Goal: Find specific page/section: Find specific page/section

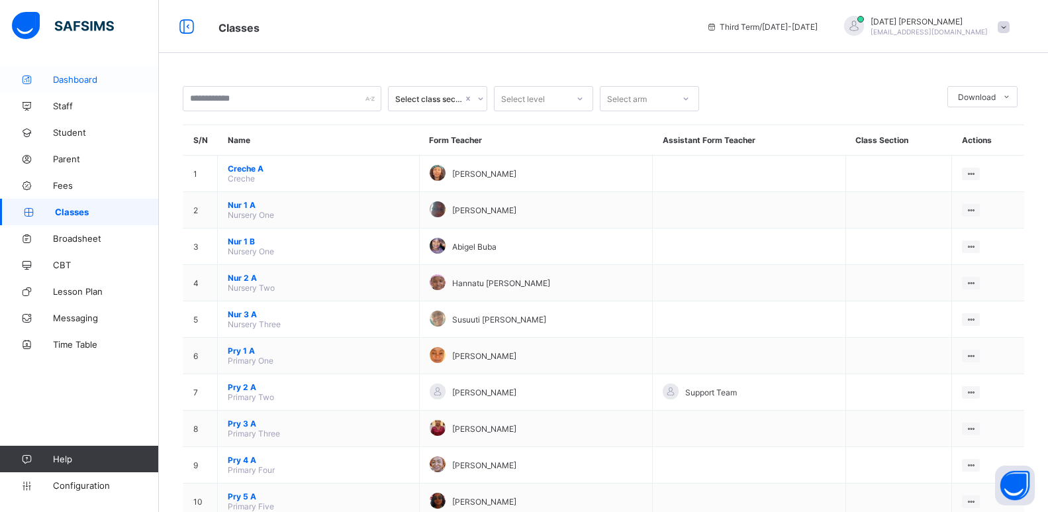
click at [79, 72] on link "Dashboard" at bounding box center [79, 79] width 159 height 26
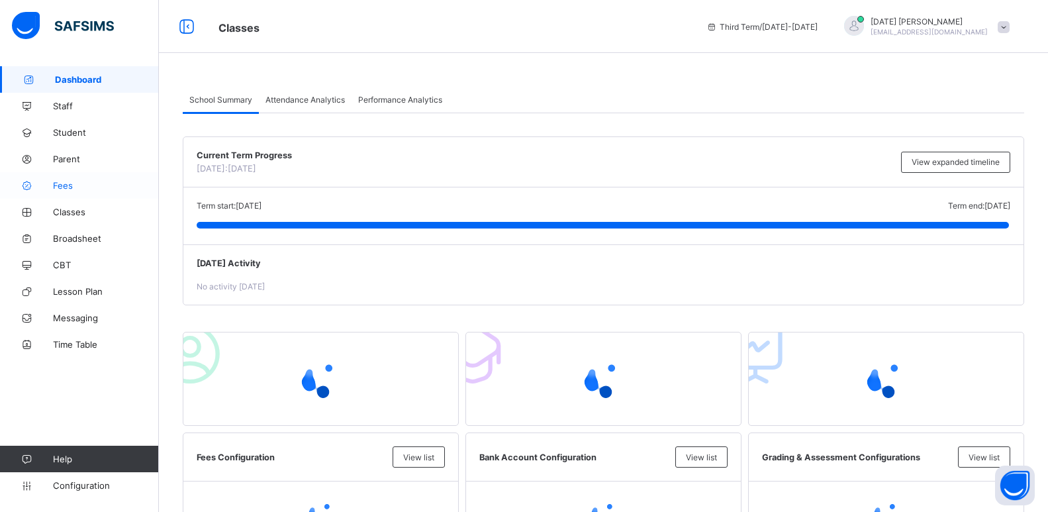
click at [69, 175] on link "Fees" at bounding box center [79, 185] width 159 height 26
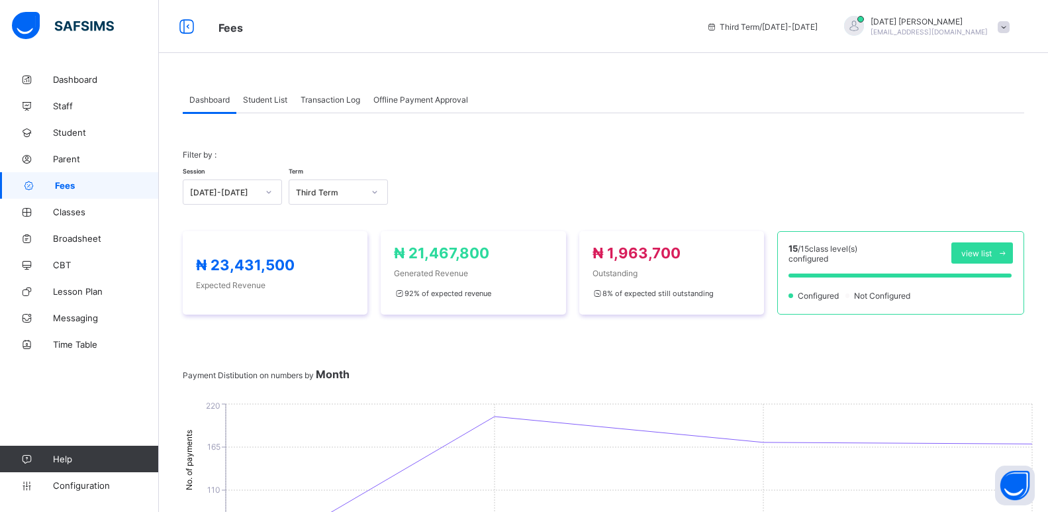
click at [257, 99] on span "Student List" at bounding box center [265, 100] width 44 height 10
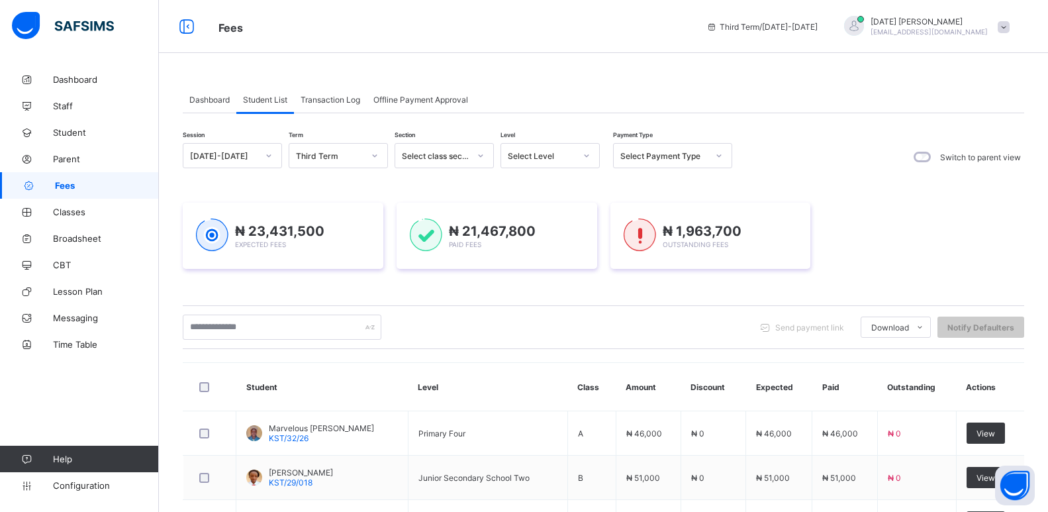
click at [526, 156] on div "Select Level" at bounding box center [542, 156] width 68 height 10
click at [527, 182] on div "Creche" at bounding box center [550, 184] width 98 height 21
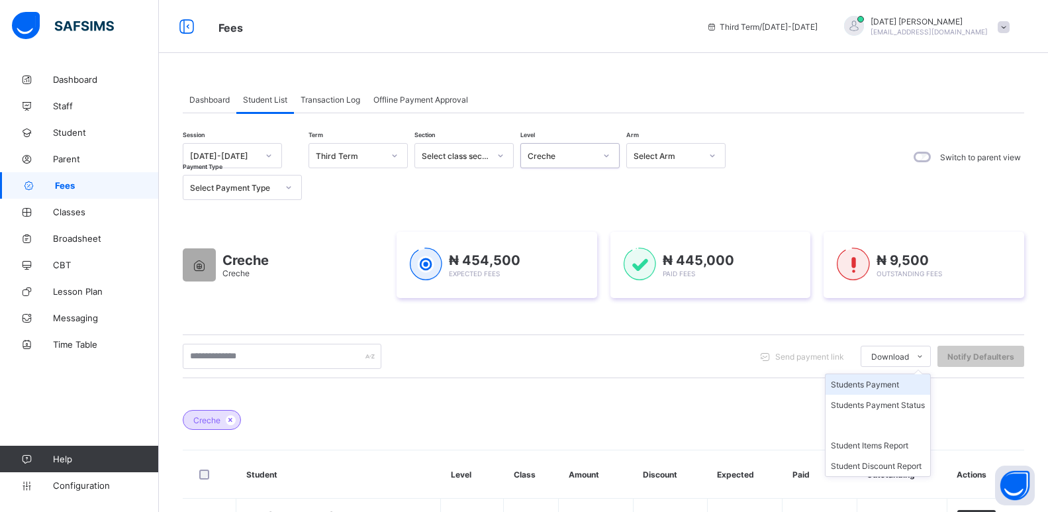
click at [873, 384] on li "Students Payment" at bounding box center [877, 384] width 105 height 21
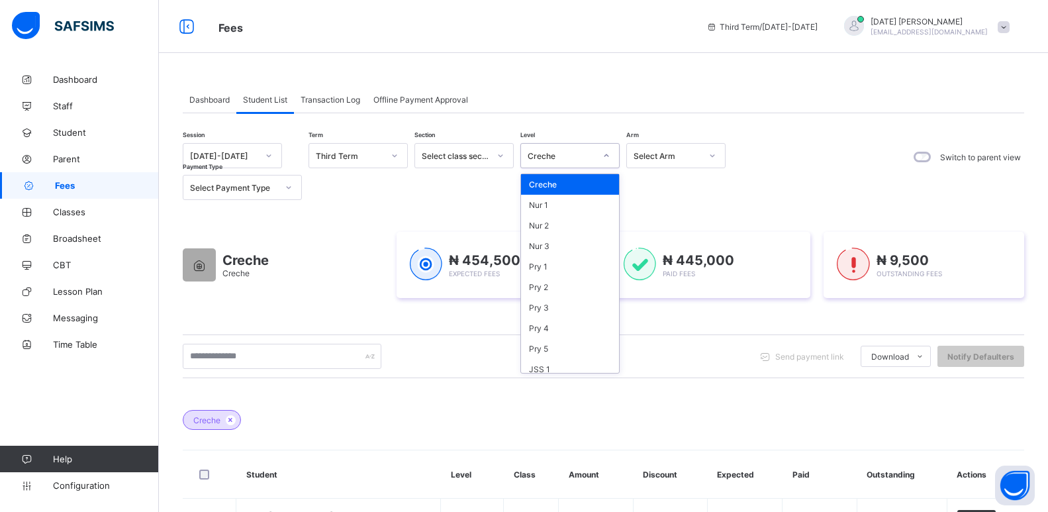
click at [561, 150] on div "Creche" at bounding box center [557, 155] width 73 height 19
click at [547, 201] on div "Nur 1" at bounding box center [570, 205] width 98 height 21
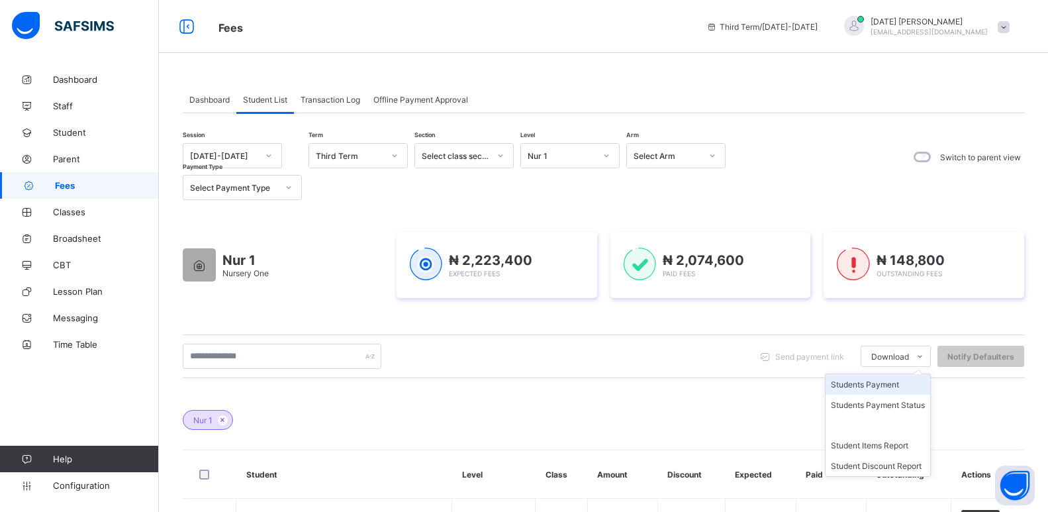
click at [878, 383] on li "Students Payment" at bounding box center [877, 384] width 105 height 21
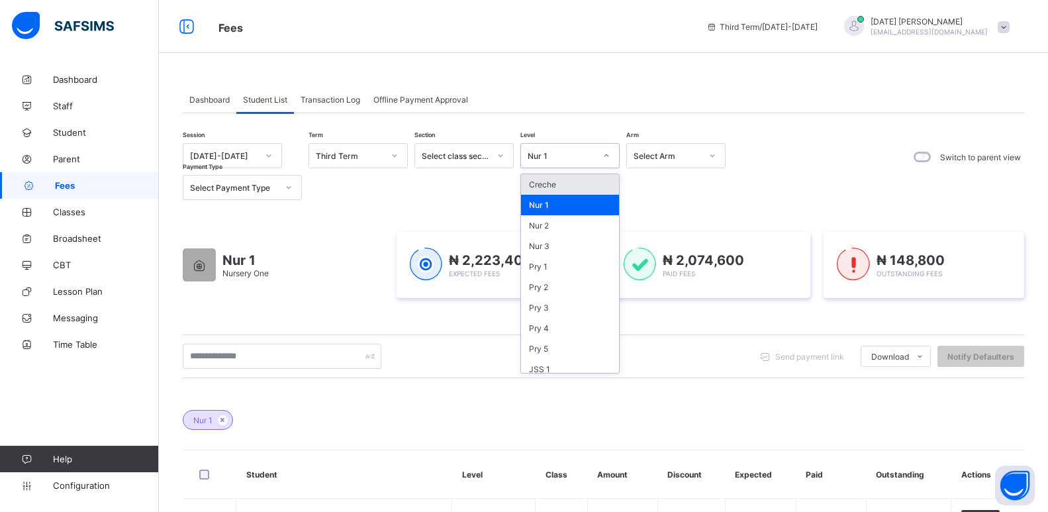
click at [549, 163] on div "Nur 1" at bounding box center [557, 155] width 73 height 19
click at [545, 224] on div "Nur 2" at bounding box center [570, 225] width 98 height 21
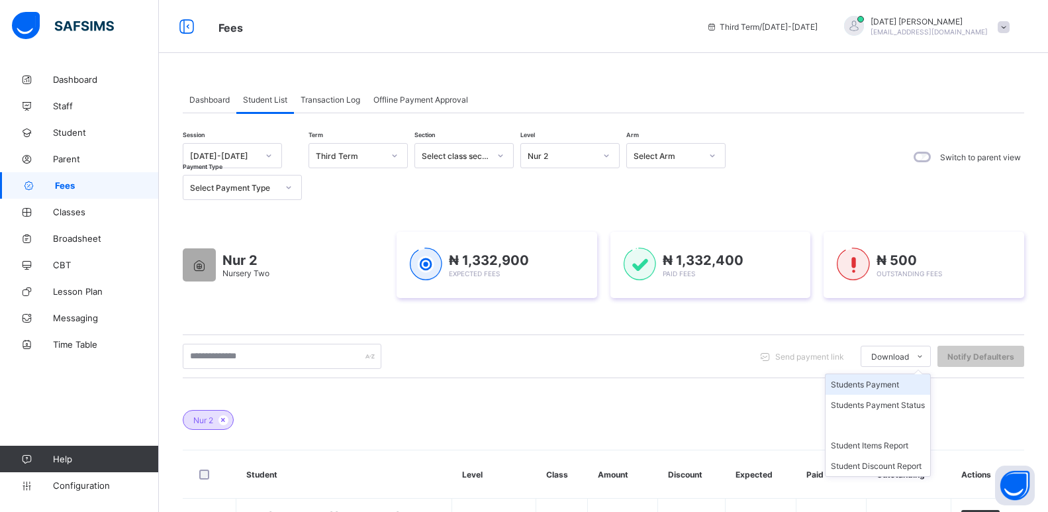
click at [894, 381] on li "Students Payment" at bounding box center [877, 384] width 105 height 21
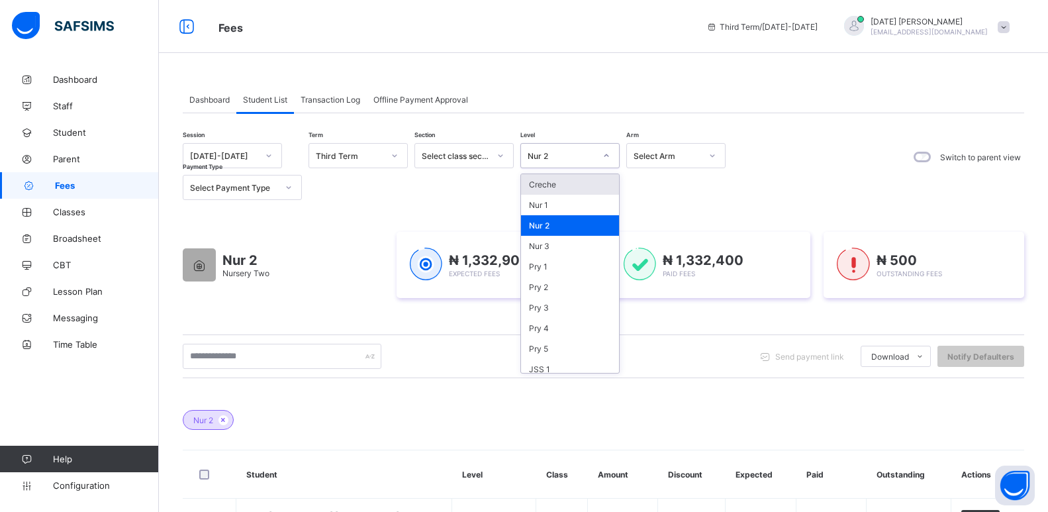
click at [580, 159] on div "Nur 2" at bounding box center [562, 156] width 68 height 10
click at [546, 243] on div "Nur 3" at bounding box center [570, 246] width 98 height 21
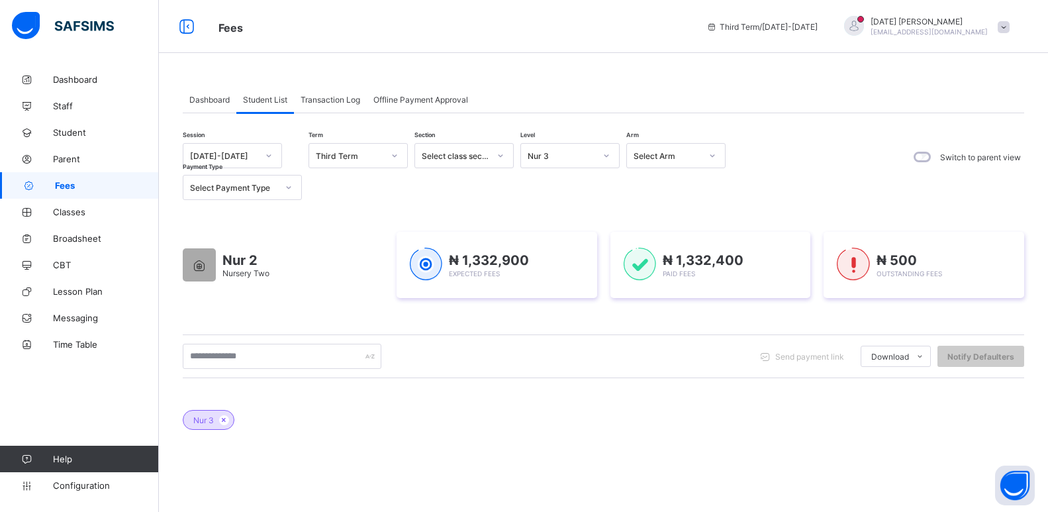
click at [867, 315] on div "Nur 2 Nursery Two ₦ 1,332,900 Expected Fees ₦ 1,332,400 Paid Fees ₦ 500 Outstan…" at bounding box center [603, 265] width 841 height 106
click at [576, 162] on div "Nur 3" at bounding box center [557, 155] width 73 height 19
click at [560, 248] on div "Nur 3" at bounding box center [570, 246] width 98 height 21
click at [569, 156] on div "Nur 3" at bounding box center [562, 156] width 68 height 10
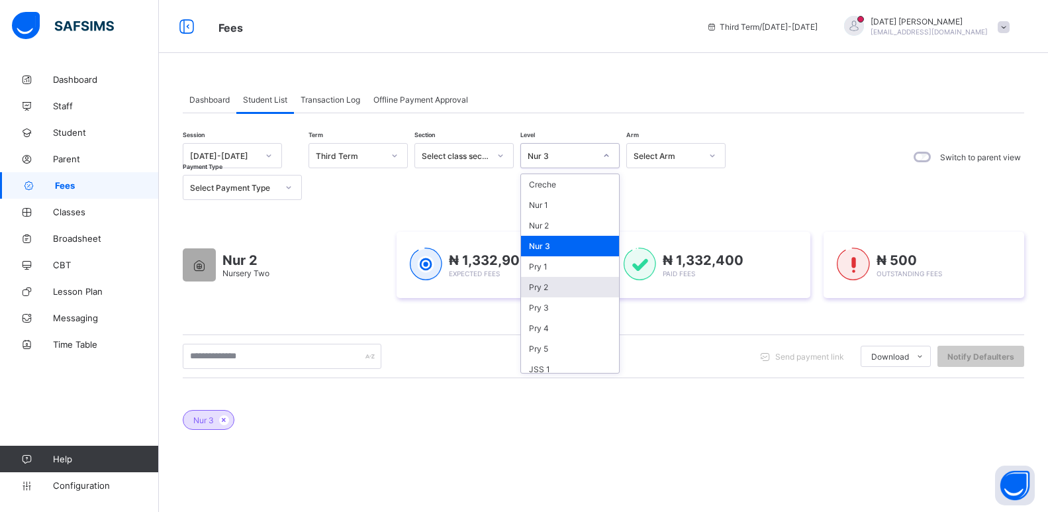
click at [539, 289] on div "Pry 2" at bounding box center [570, 287] width 98 height 21
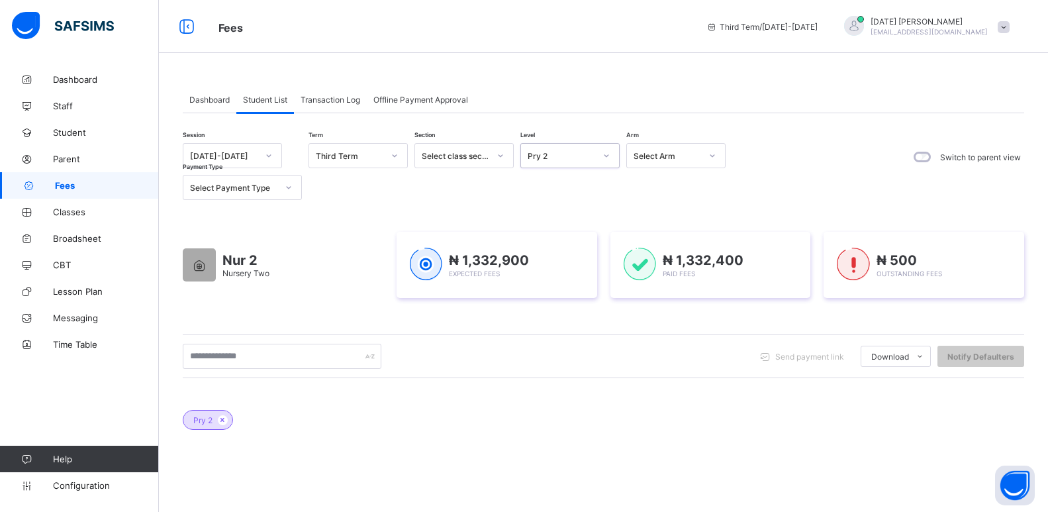
click at [562, 158] on div "Pry 2" at bounding box center [562, 156] width 68 height 10
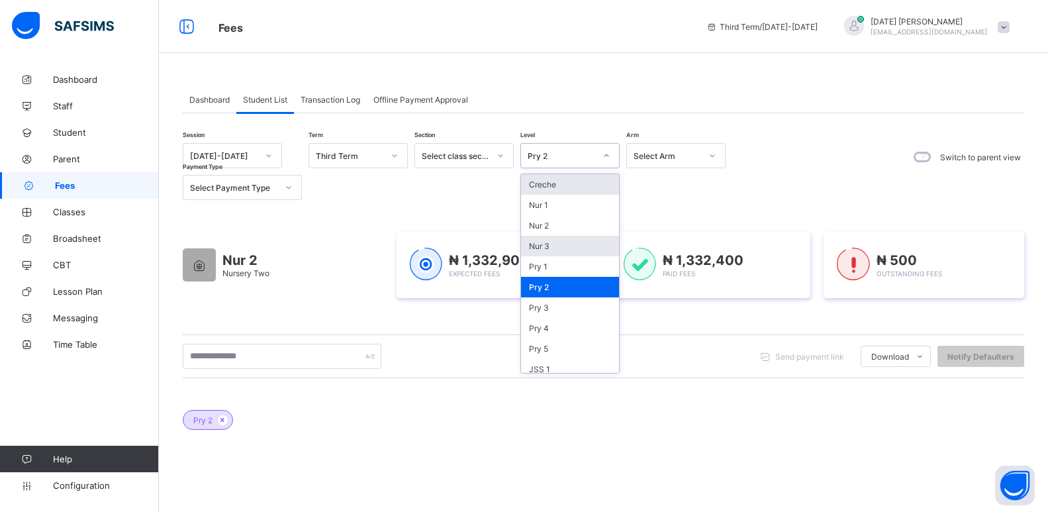
click at [545, 245] on div "Nur 3" at bounding box center [570, 246] width 98 height 21
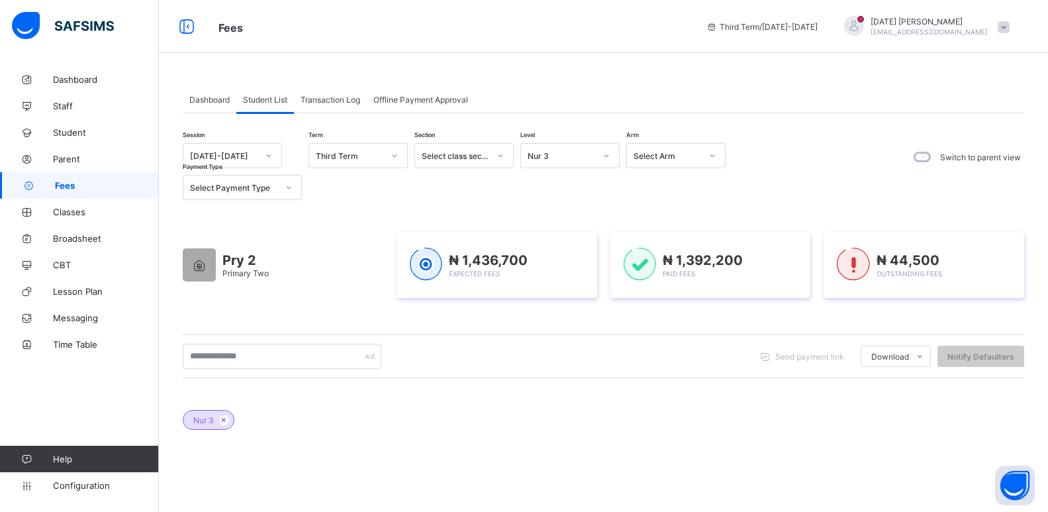
click at [704, 209] on div "Session 2024-2025 Term Third Term Section Select class section Level Nur 3 Arm …" at bounding box center [603, 415] width 841 height 545
click at [590, 151] on div "Nur 3" at bounding box center [562, 156] width 68 height 10
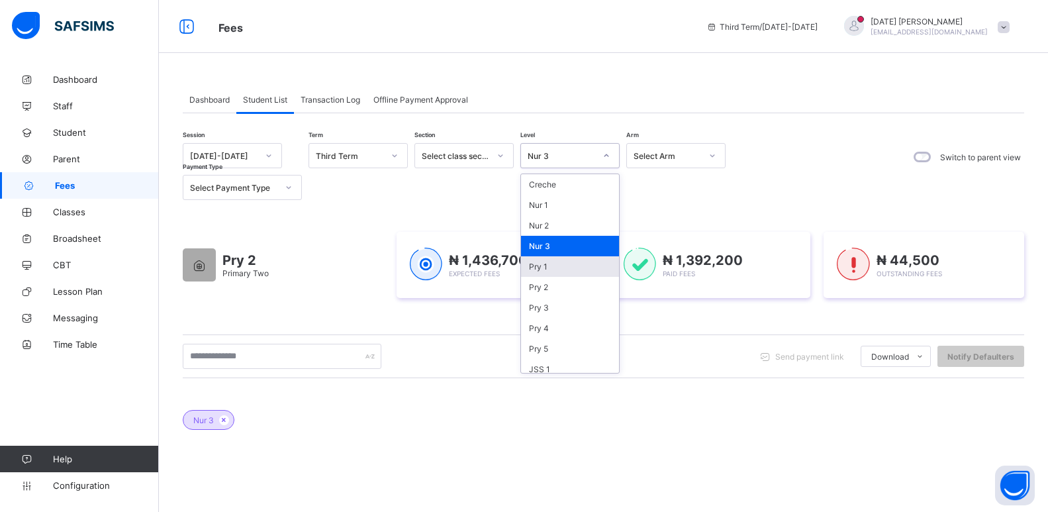
click at [542, 269] on div "Pry 1" at bounding box center [570, 266] width 98 height 21
click at [571, 158] on div "Pry 1" at bounding box center [562, 156] width 68 height 10
click at [531, 250] on div "Nur 3" at bounding box center [570, 246] width 98 height 21
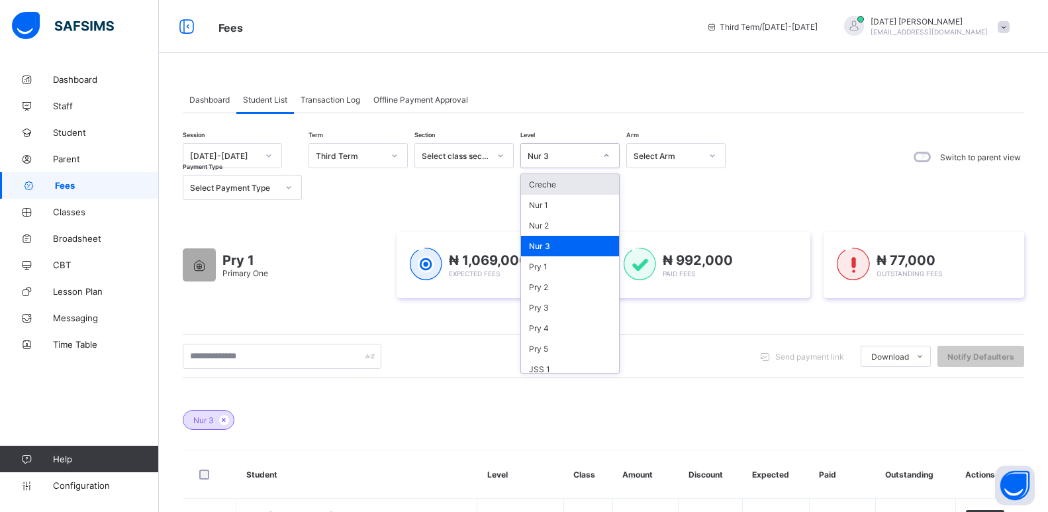
click at [533, 159] on div "Nur 3" at bounding box center [562, 156] width 68 height 10
click at [541, 312] on div "Pry 3" at bounding box center [570, 307] width 98 height 21
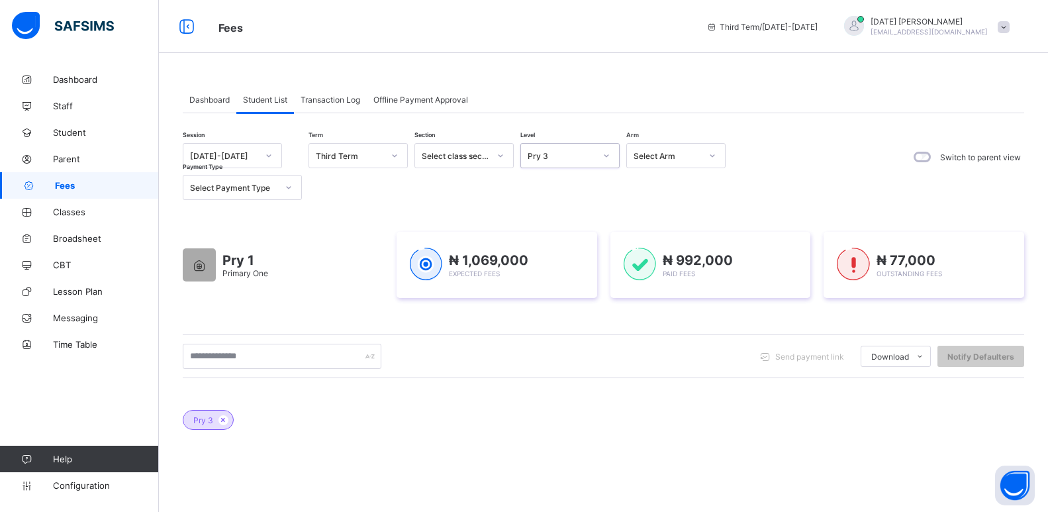
click at [559, 152] on div "Pry 3" at bounding box center [562, 156] width 68 height 10
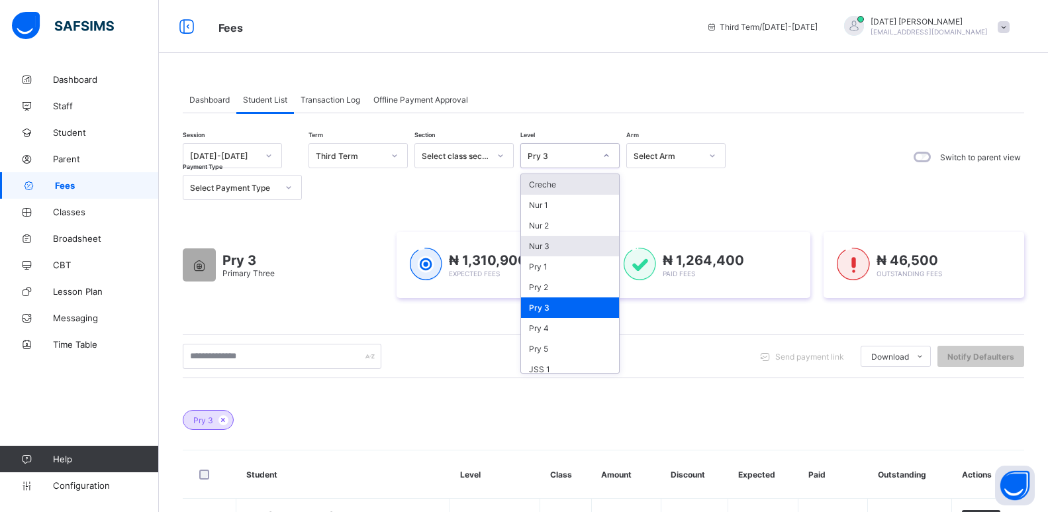
click at [564, 251] on div "Nur 3" at bounding box center [570, 246] width 98 height 21
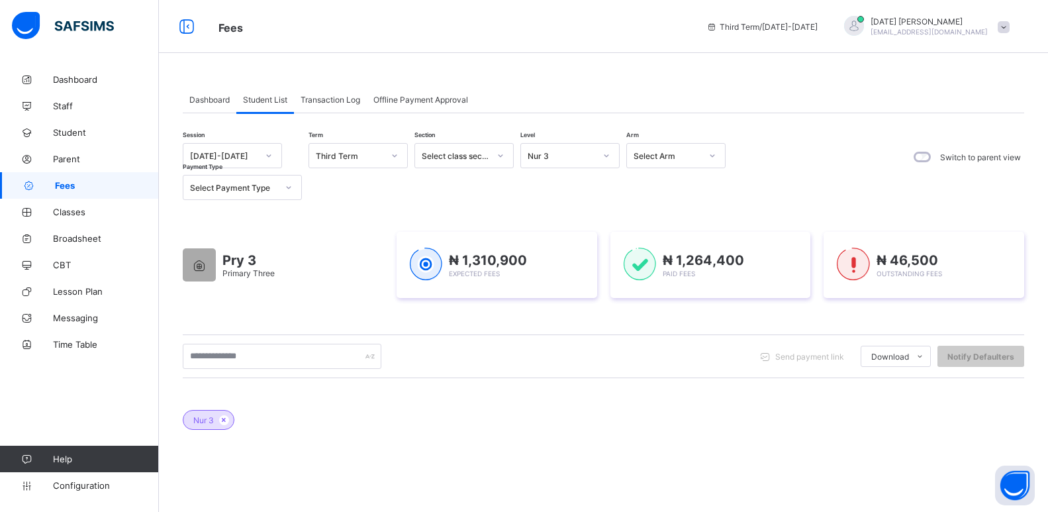
click at [809, 193] on div "Session 2024-2025 Term Third Term Section Select class section Level Nur 3 Arm …" at bounding box center [603, 171] width 841 height 57
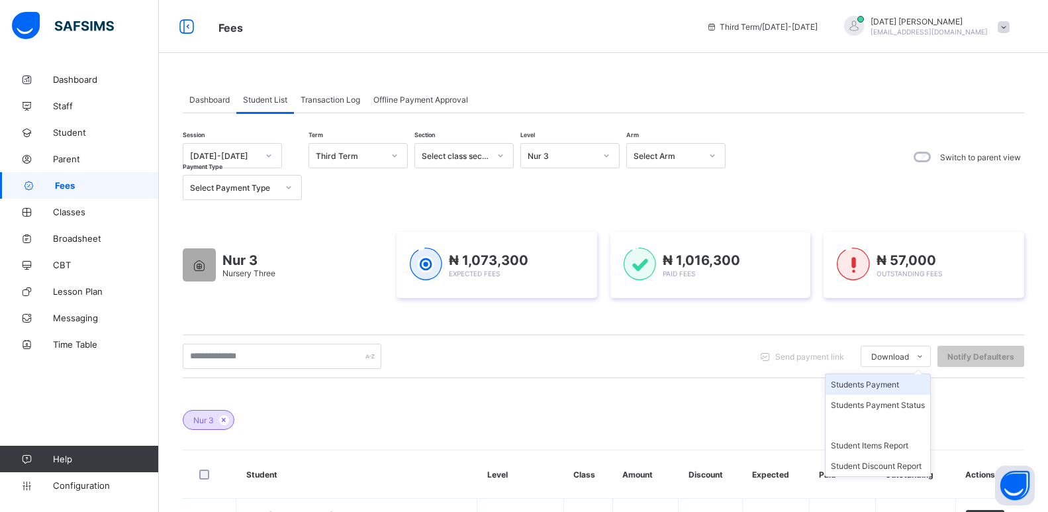
click at [878, 381] on li "Students Payment" at bounding box center [877, 384] width 105 height 21
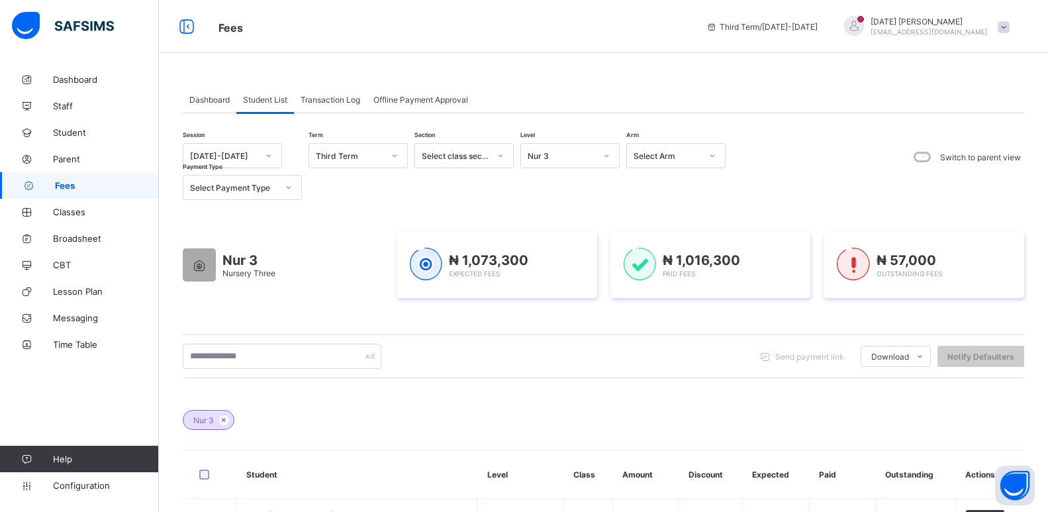
click at [809, 218] on div "Nur 3 Nursery Three ₦ 1,073,300 Expected Fees ₦ 1,016,300 Paid Fees ₦ 57,000 Ou…" at bounding box center [603, 265] width 841 height 106
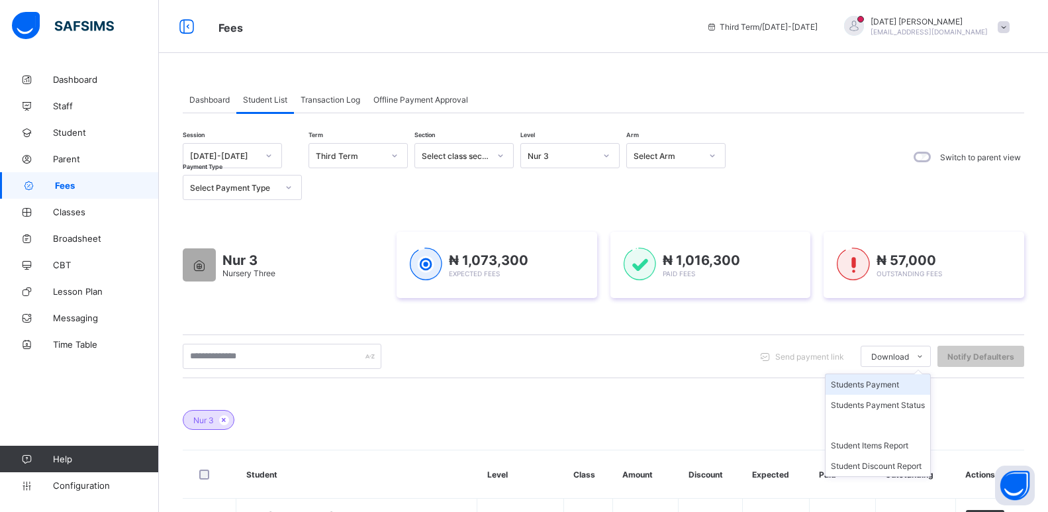
click at [894, 384] on li "Students Payment" at bounding box center [877, 384] width 105 height 21
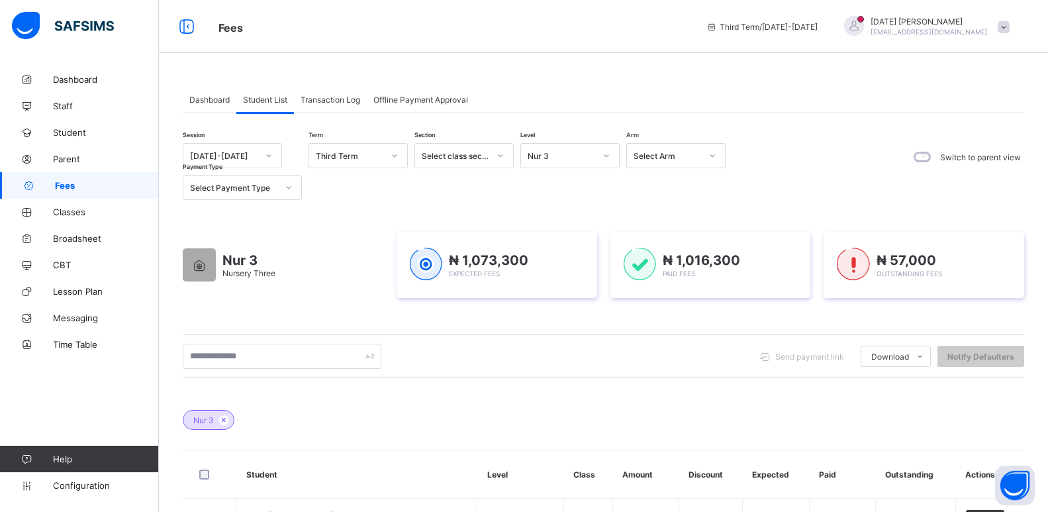
click at [571, 156] on div "Nur 3" at bounding box center [562, 156] width 68 height 10
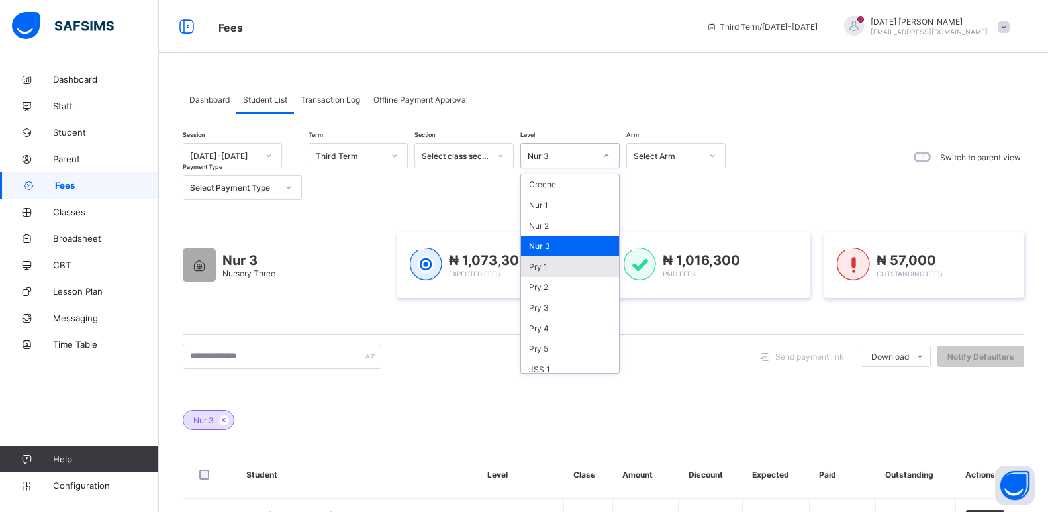
click at [548, 264] on div "Pry 1" at bounding box center [570, 266] width 98 height 21
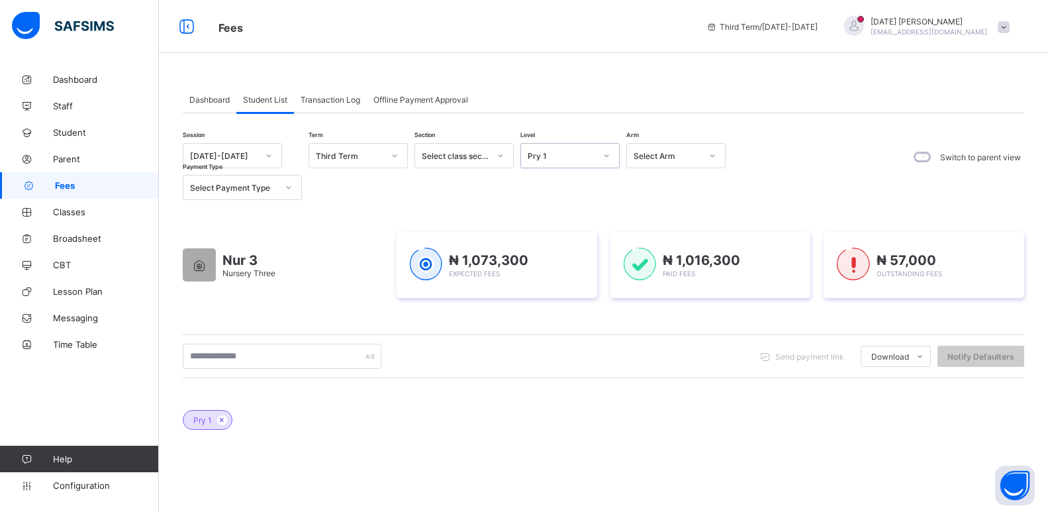
click at [812, 307] on div "Nur 3 Nursery Three ₦ 1,073,300 Expected Fees ₦ 1,016,300 Paid Fees ₦ 57,000 Ou…" at bounding box center [603, 265] width 841 height 106
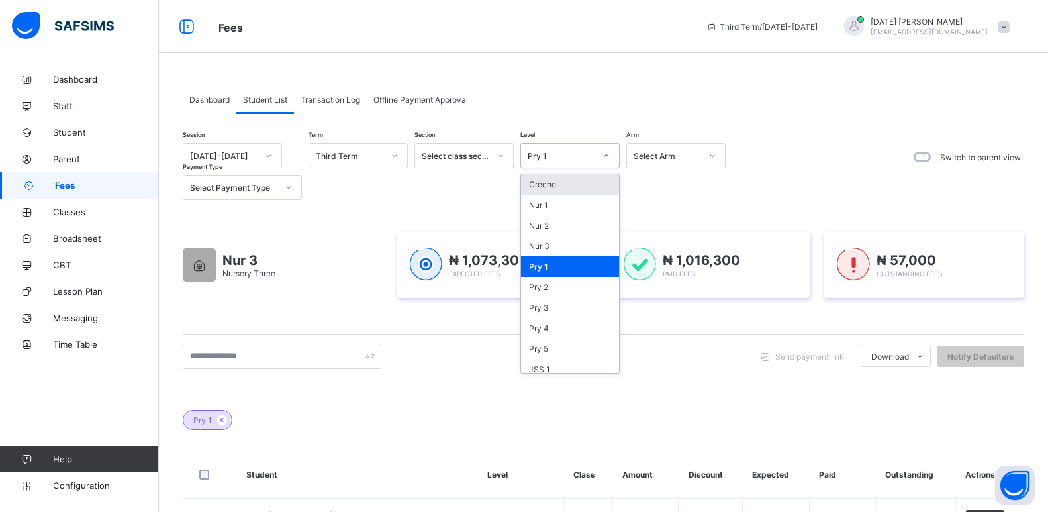
click at [544, 159] on div "Pry 1" at bounding box center [562, 156] width 68 height 10
click at [540, 285] on div "Pry 2" at bounding box center [570, 287] width 98 height 21
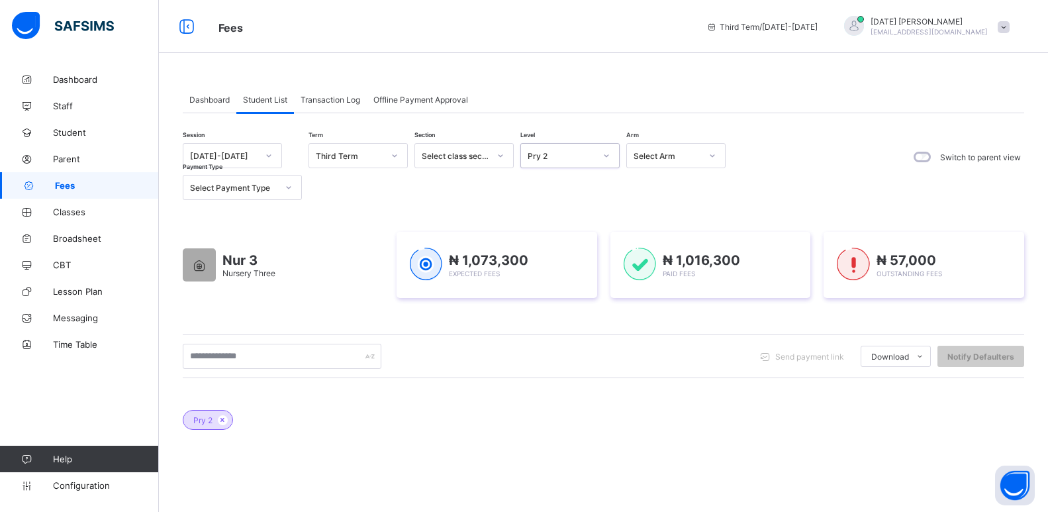
click at [553, 157] on div "Pry 2" at bounding box center [562, 156] width 68 height 10
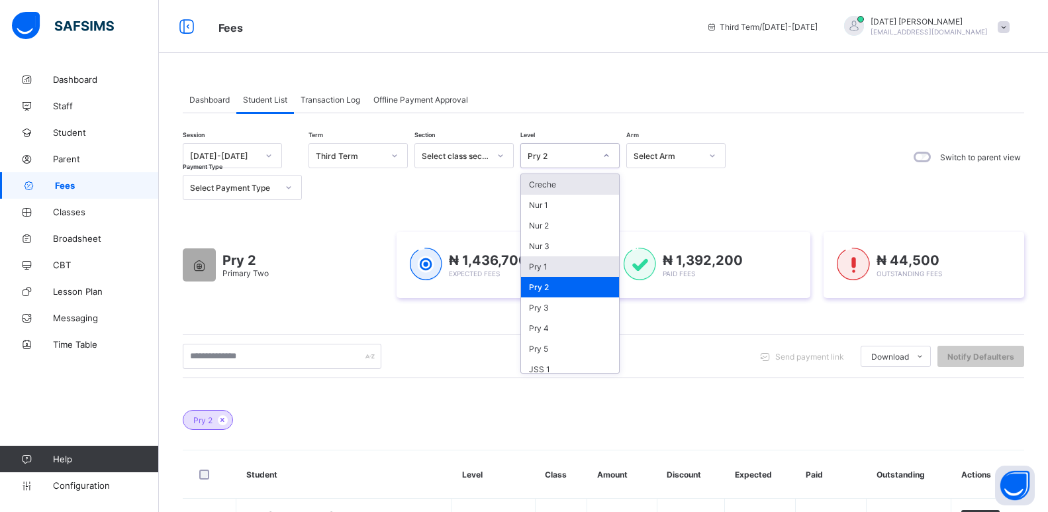
click at [545, 264] on div "Pry 1" at bounding box center [570, 266] width 98 height 21
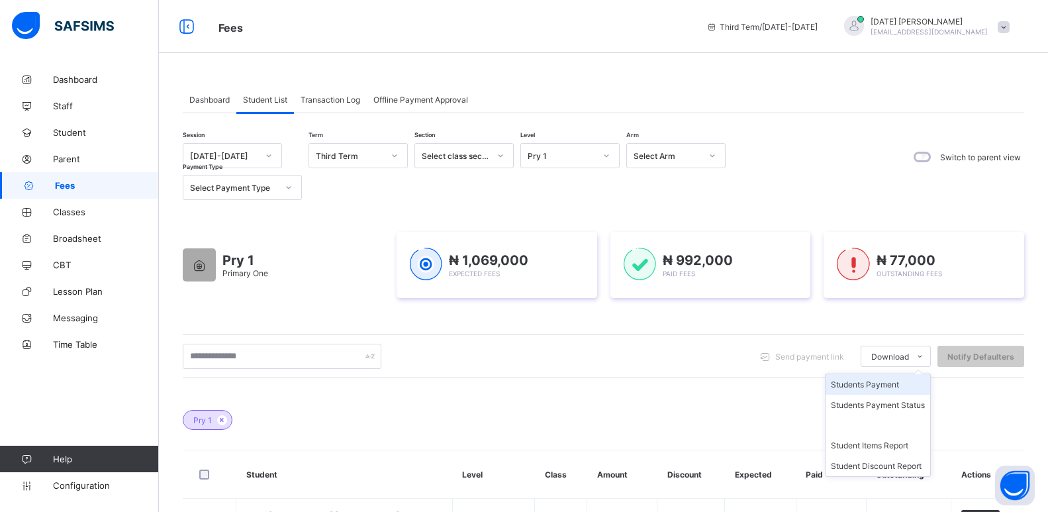
click at [880, 381] on li "Students Payment" at bounding box center [877, 384] width 105 height 21
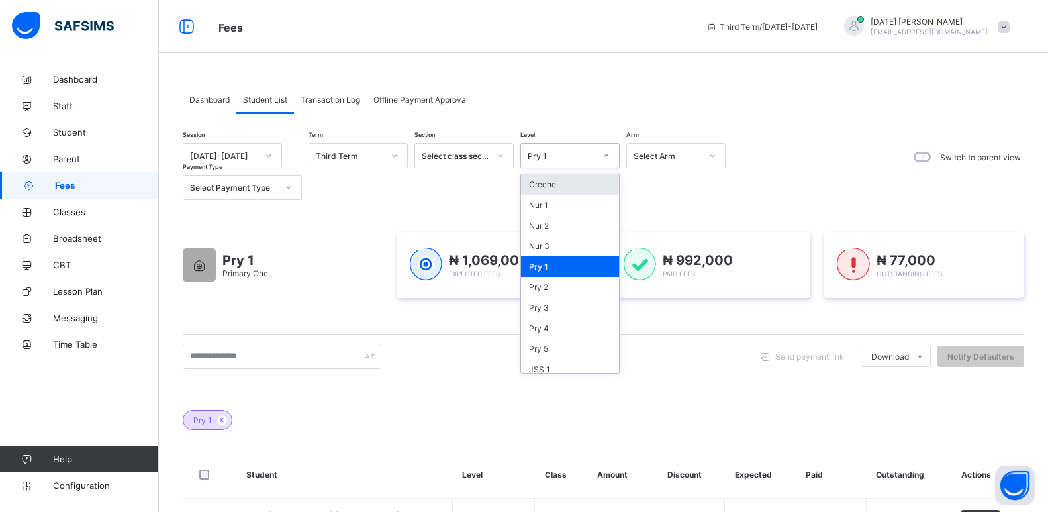
click at [569, 160] on div "Pry 1" at bounding box center [562, 156] width 68 height 10
click at [542, 281] on div "Pry 2" at bounding box center [570, 287] width 98 height 21
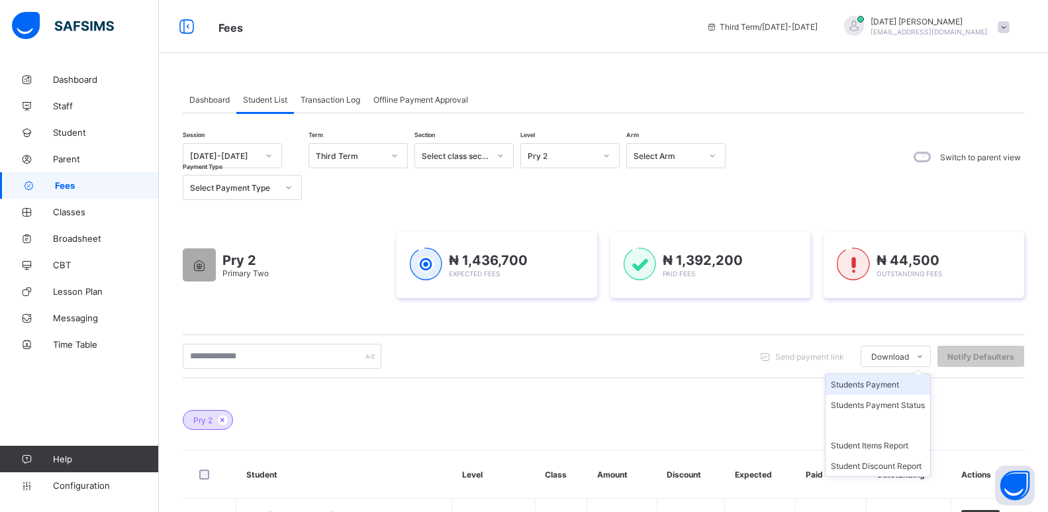
click at [889, 385] on li "Students Payment" at bounding box center [877, 384] width 105 height 21
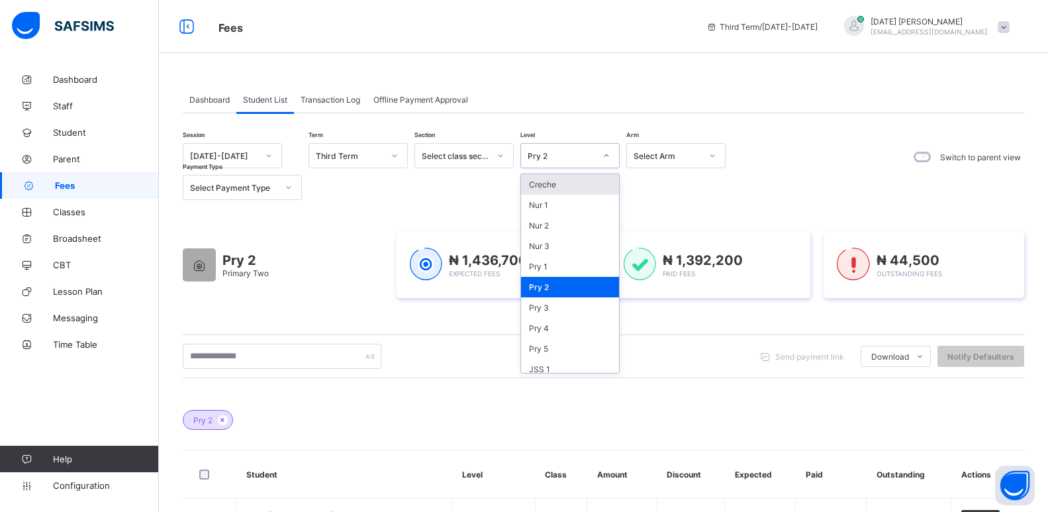
click at [602, 152] on icon at bounding box center [606, 155] width 8 height 13
click at [555, 308] on div "Pry 3" at bounding box center [570, 307] width 98 height 21
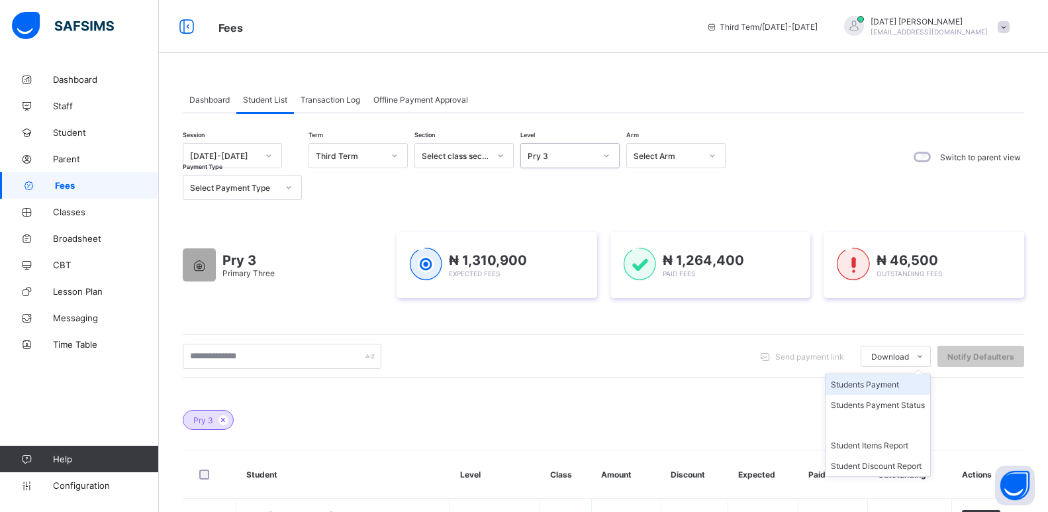
click at [886, 385] on li "Students Payment" at bounding box center [877, 384] width 105 height 21
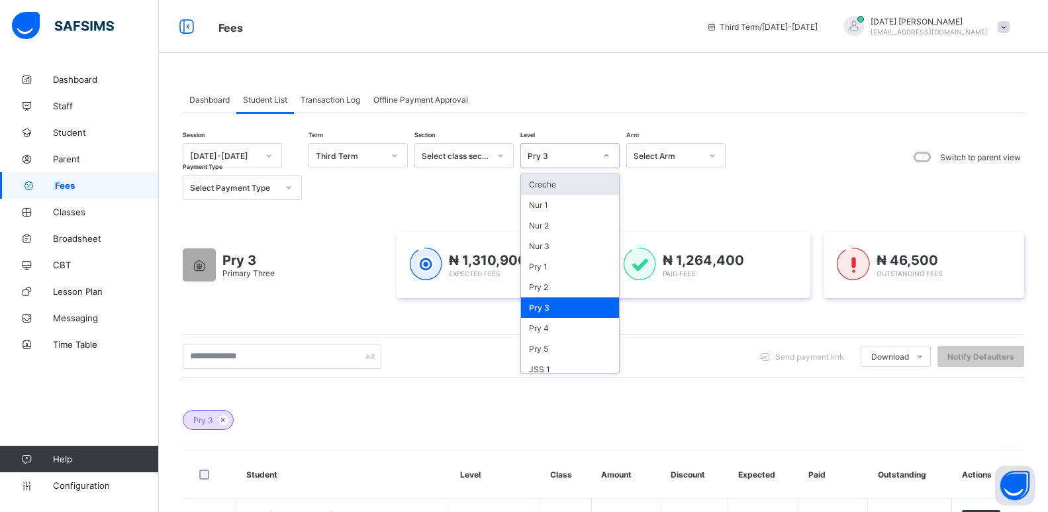
click at [569, 160] on div "Pry 3" at bounding box center [562, 156] width 68 height 10
click at [545, 323] on div "Pry 4" at bounding box center [570, 328] width 98 height 21
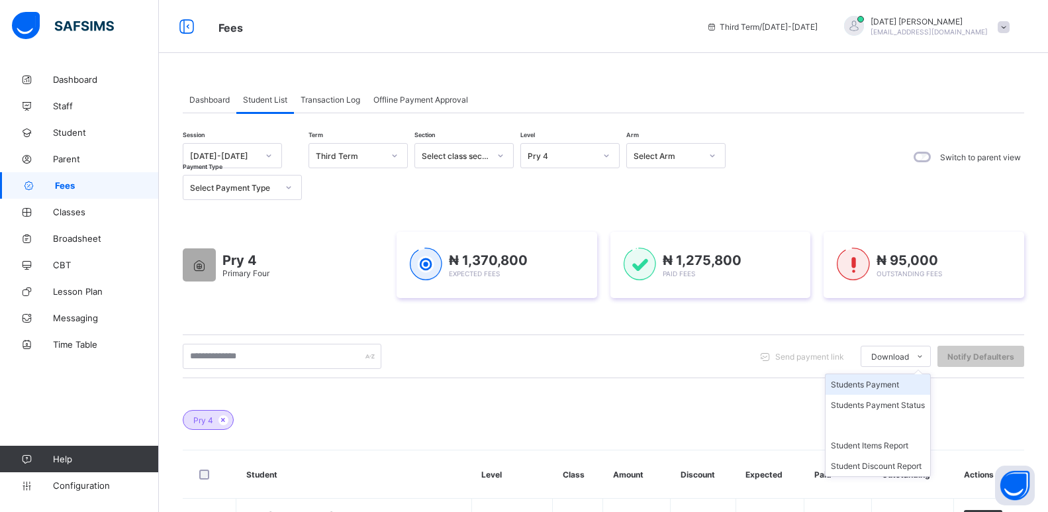
click at [892, 381] on li "Students Payment" at bounding box center [877, 384] width 105 height 21
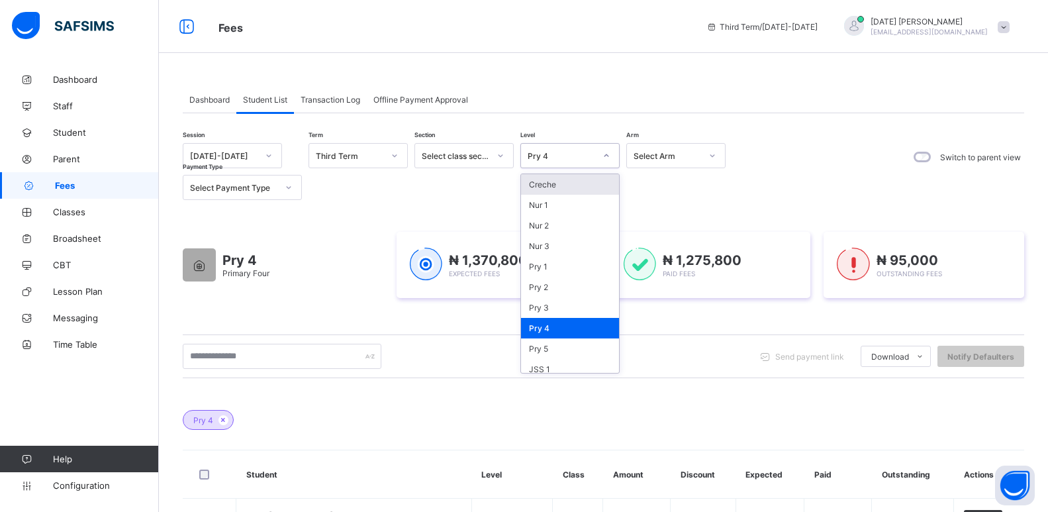
click at [560, 159] on div "Pry 4" at bounding box center [562, 156] width 68 height 10
click at [538, 350] on div "Pry 5" at bounding box center [570, 348] width 98 height 21
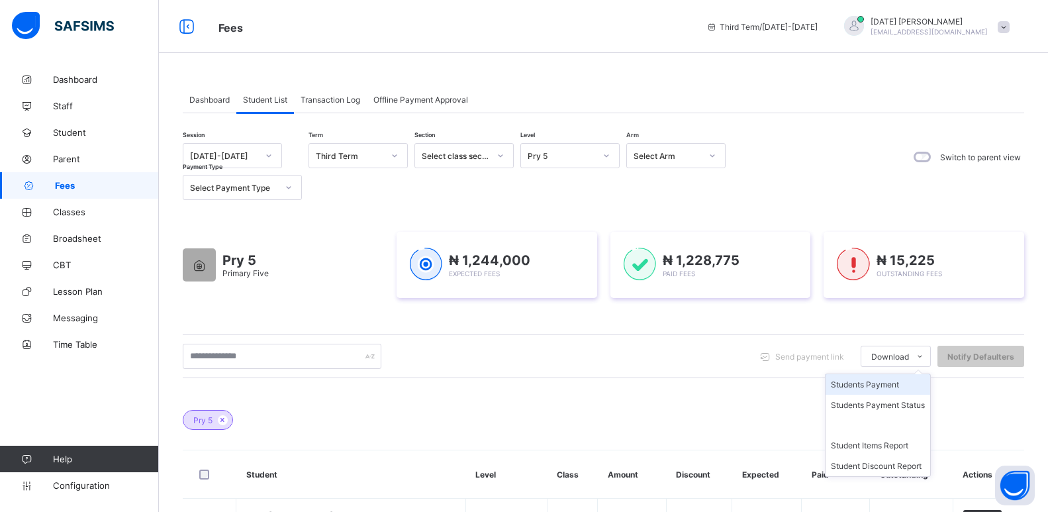
click at [871, 384] on li "Students Payment" at bounding box center [877, 384] width 105 height 21
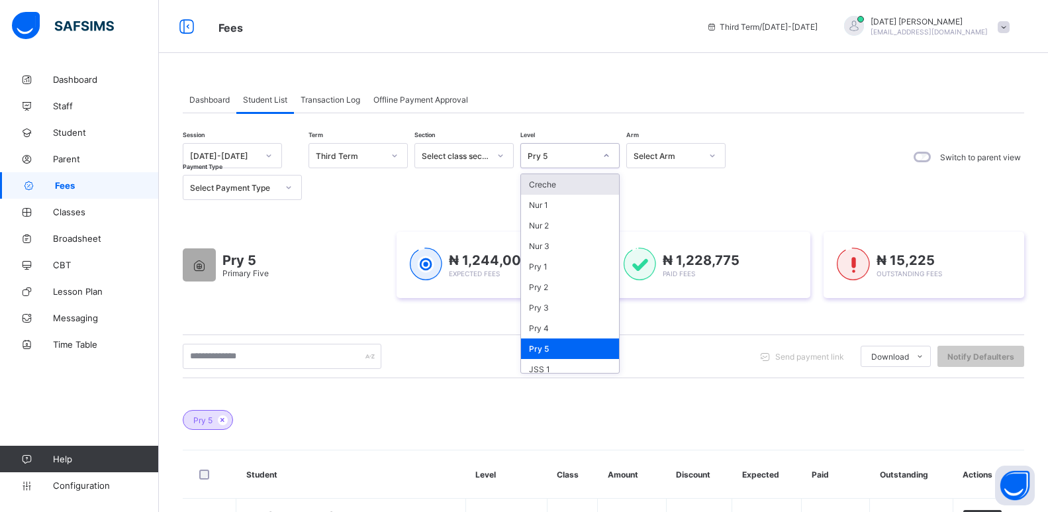
click at [555, 162] on div "Pry 5" at bounding box center [557, 155] width 73 height 19
click at [550, 368] on div "JSS 1" at bounding box center [570, 369] width 98 height 21
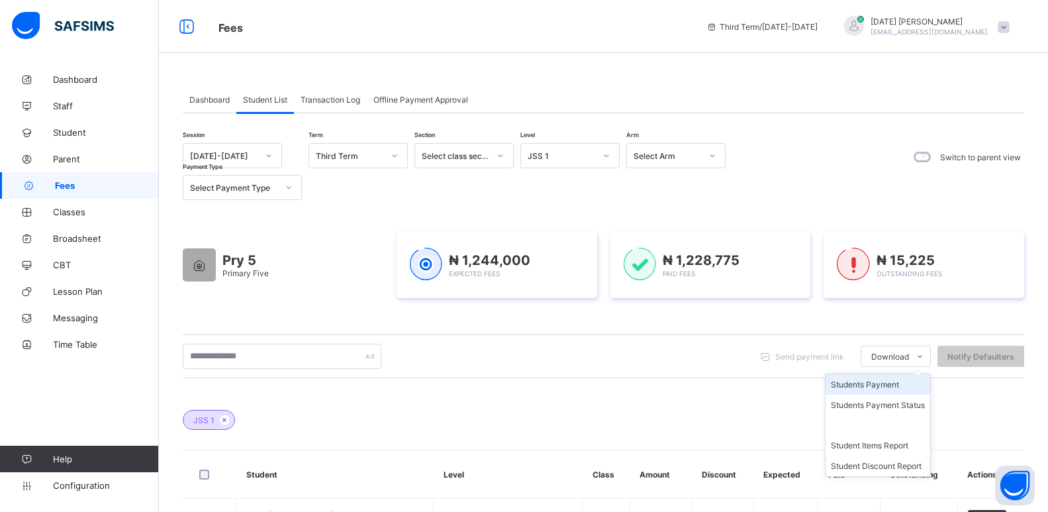
click at [876, 384] on li "Students Payment" at bounding box center [877, 384] width 105 height 21
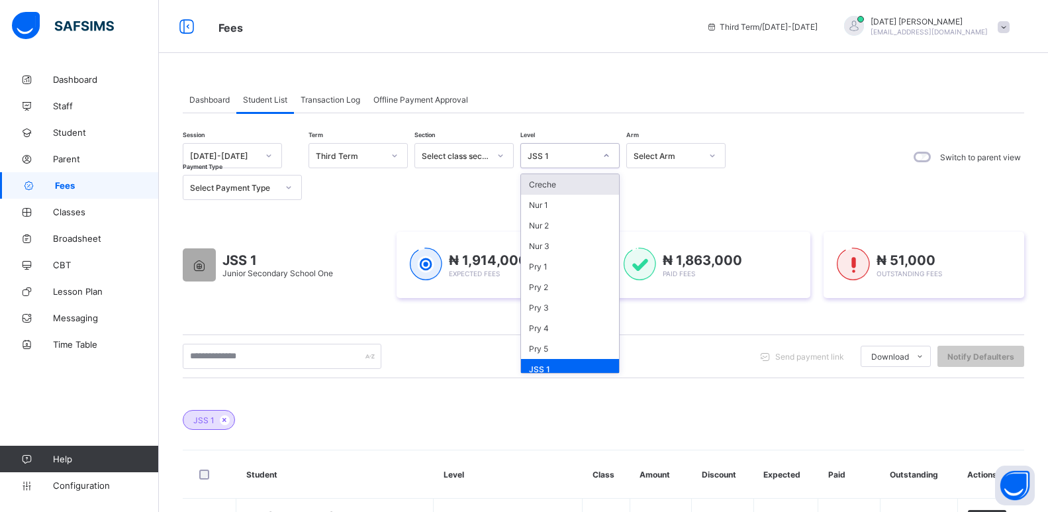
click at [589, 154] on div "JSS 1" at bounding box center [562, 156] width 68 height 10
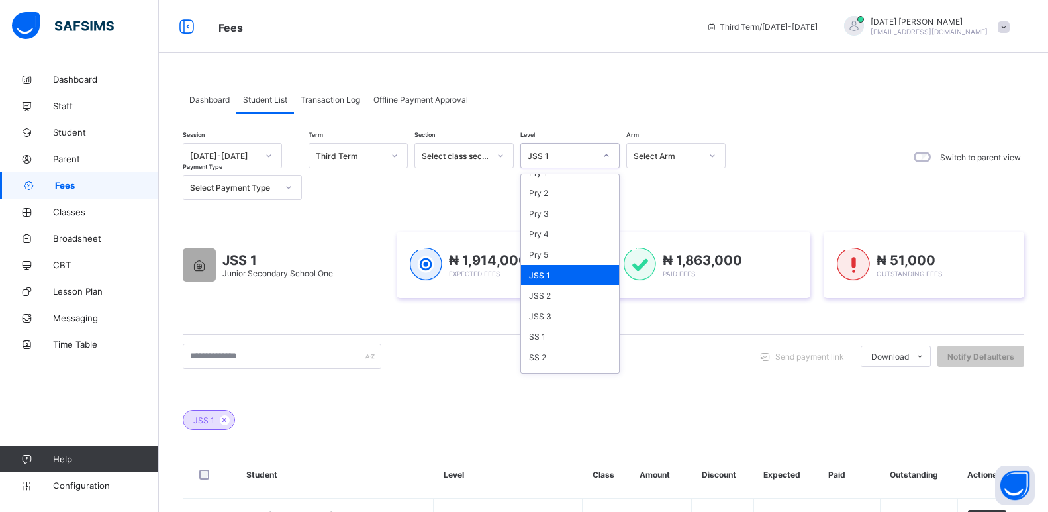
scroll to position [109, 0]
click at [543, 281] on div "JSS 2" at bounding box center [570, 280] width 98 height 21
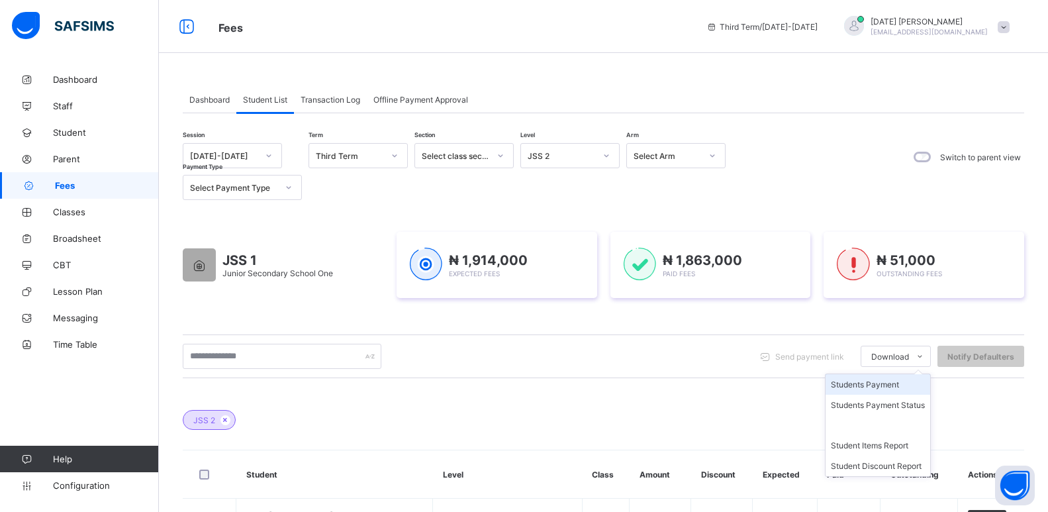
click at [874, 384] on li "Students Payment" at bounding box center [877, 384] width 105 height 21
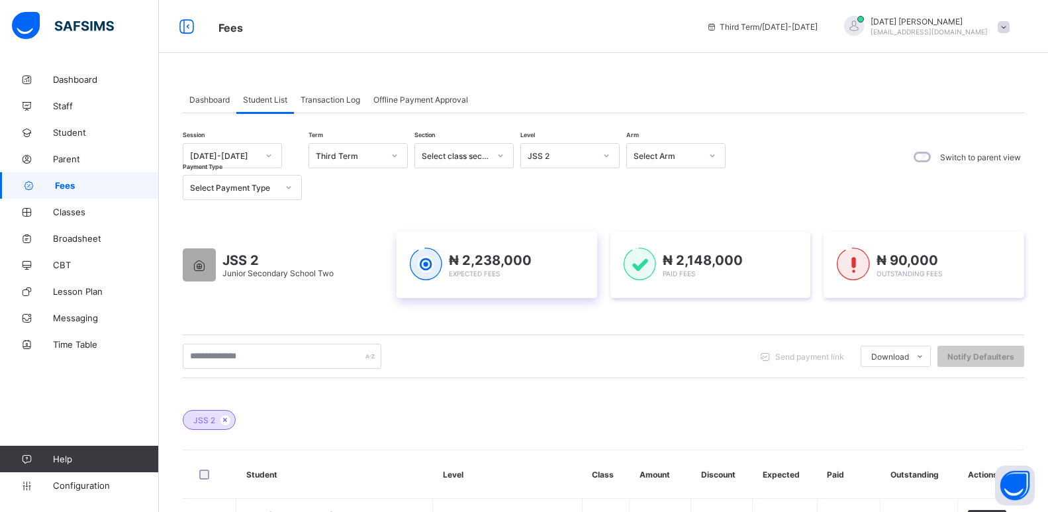
scroll to position [0, 0]
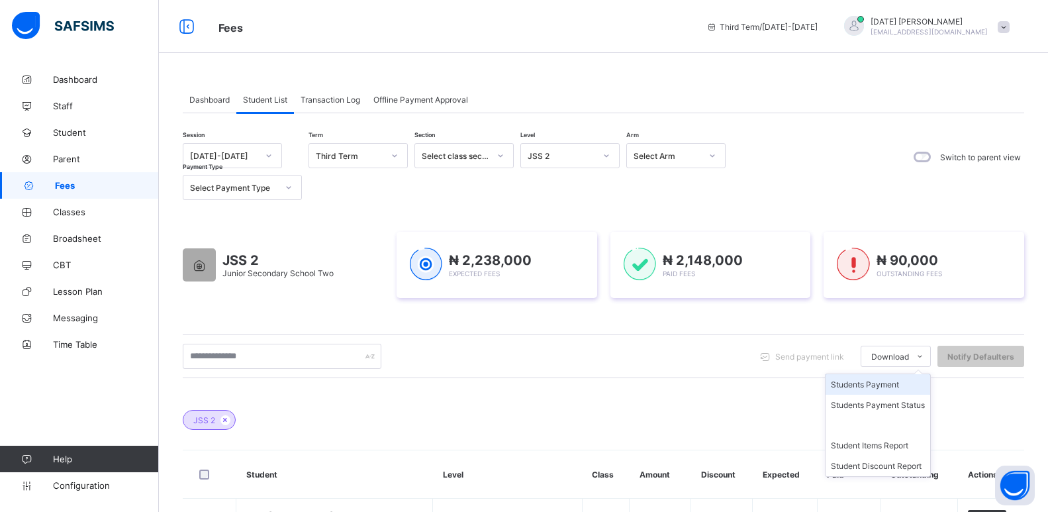
click at [897, 389] on li "Students Payment" at bounding box center [877, 384] width 105 height 21
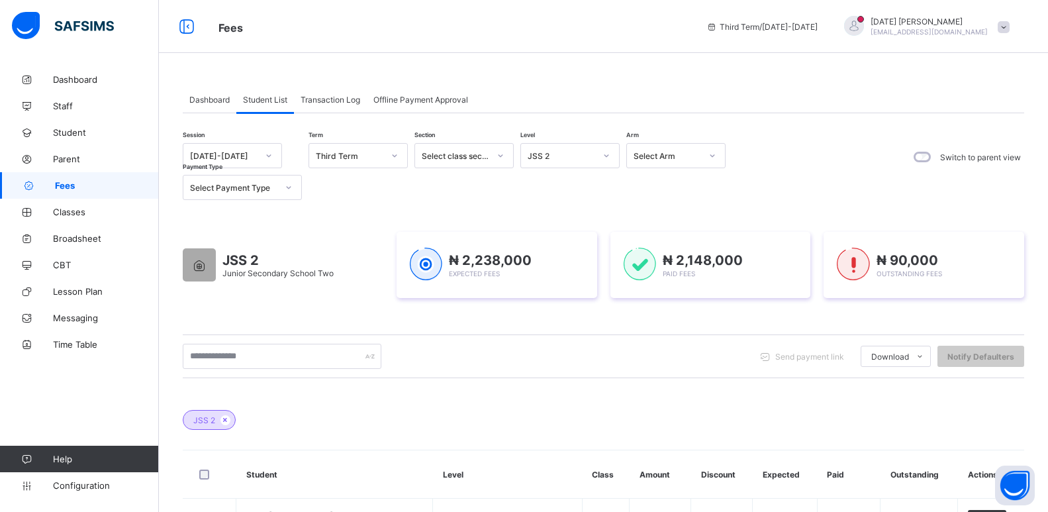
click at [544, 195] on div "Session 2024-2025 Term Third Term Section Select class section Level JSS 2 Arm …" at bounding box center [457, 171] width 549 height 57
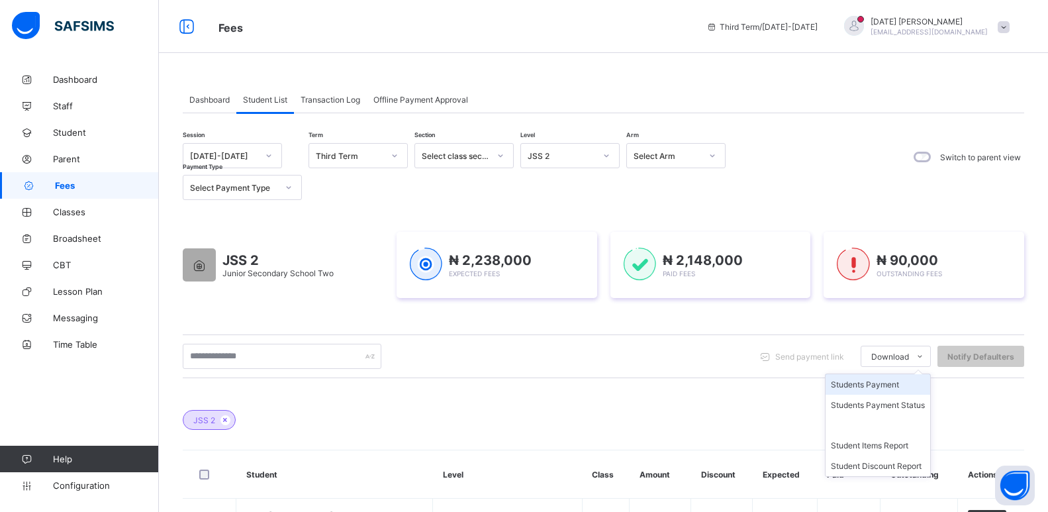
click at [880, 387] on li "Students Payment" at bounding box center [877, 384] width 105 height 21
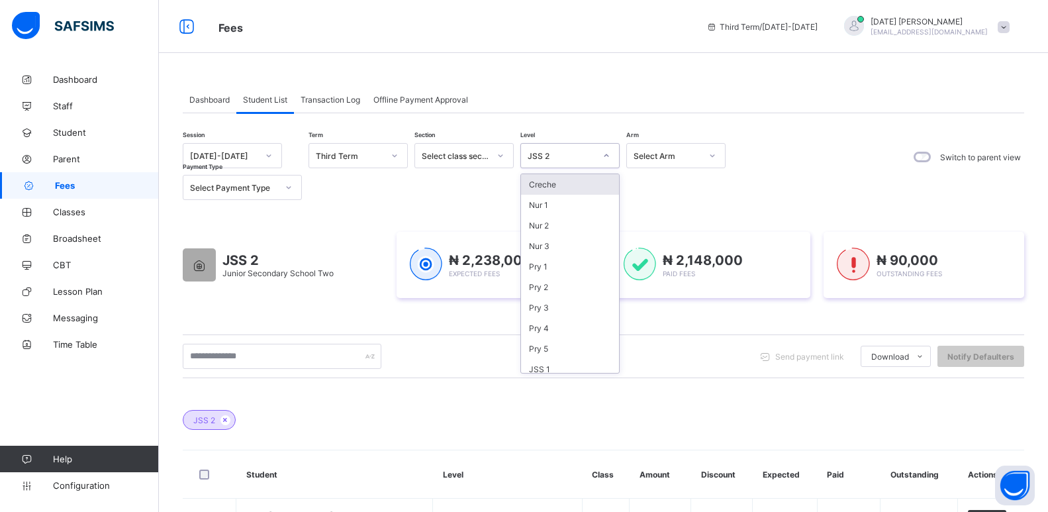
click at [556, 156] on div "JSS 2" at bounding box center [562, 156] width 68 height 10
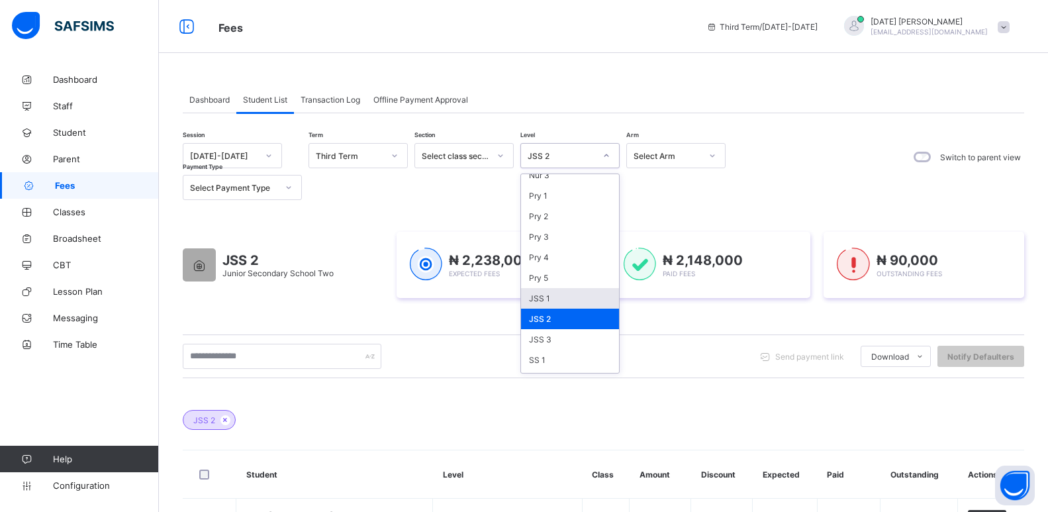
scroll to position [79, 0]
click at [559, 332] on div "JSS 3" at bounding box center [570, 330] width 98 height 21
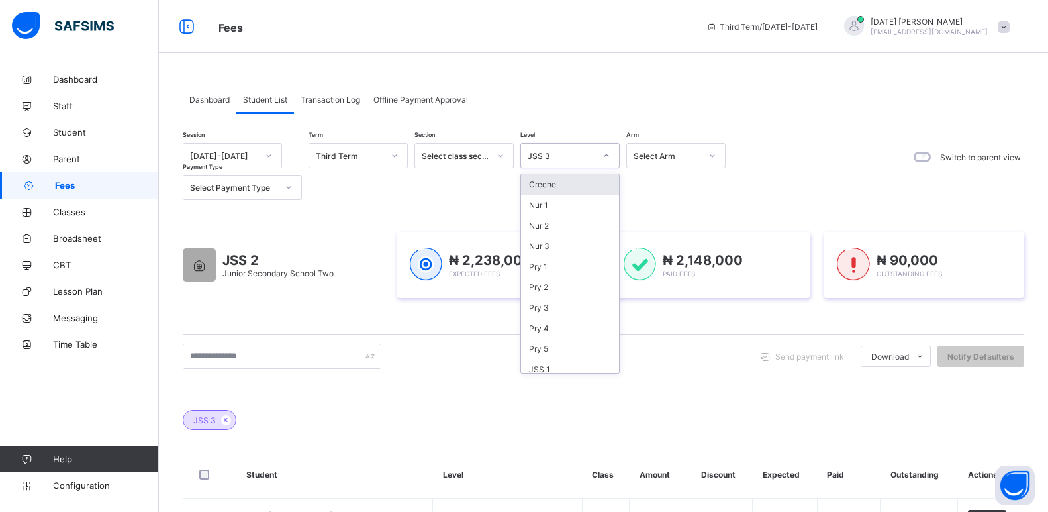
click at [536, 154] on div "JSS 3" at bounding box center [562, 156] width 68 height 10
click at [553, 232] on div "Nur 2" at bounding box center [570, 225] width 98 height 21
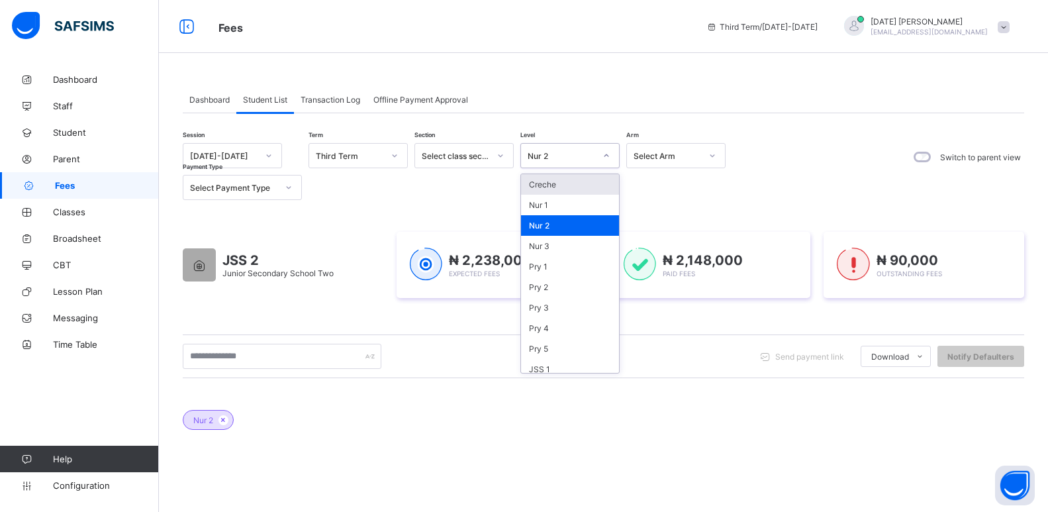
click at [567, 160] on div "Nur 2" at bounding box center [562, 156] width 68 height 10
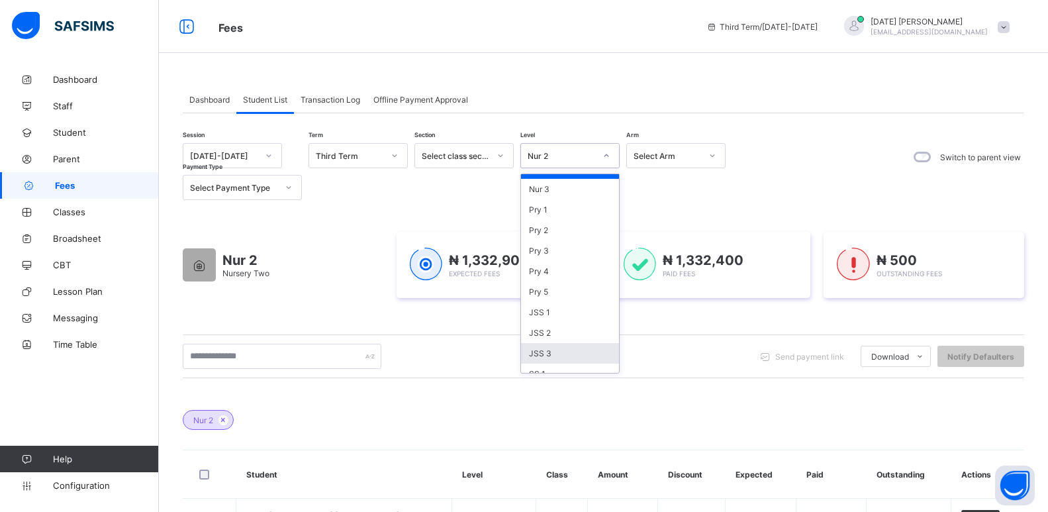
click at [551, 351] on div "JSS 3" at bounding box center [570, 353] width 98 height 21
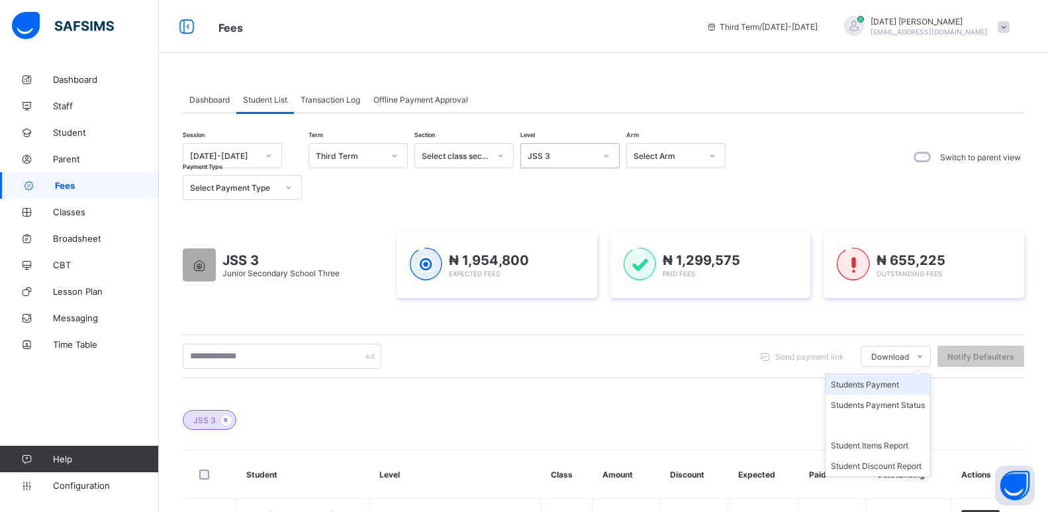
click at [890, 382] on li "Students Payment" at bounding box center [877, 384] width 105 height 21
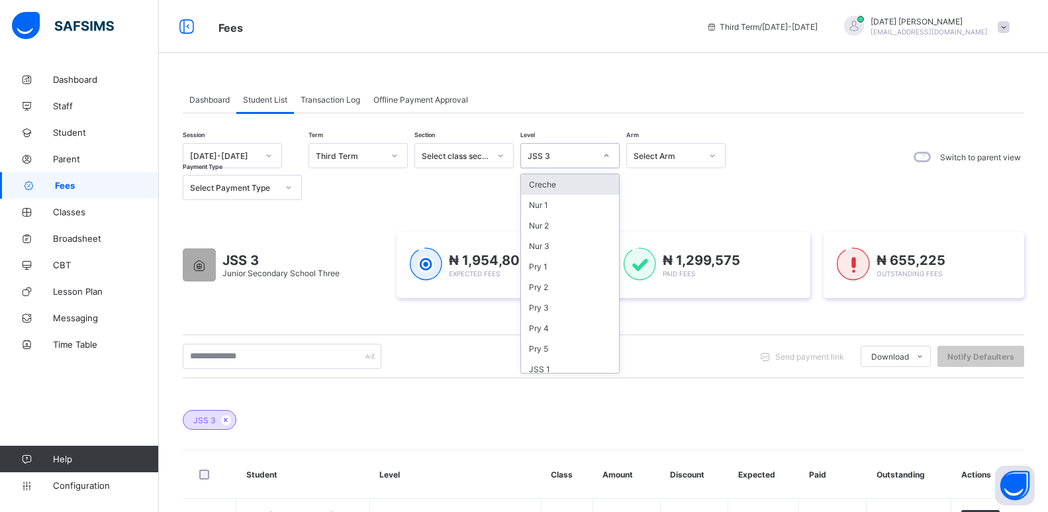
click at [566, 153] on div "JSS 3" at bounding box center [562, 156] width 68 height 10
click at [534, 317] on div "SS 1" at bounding box center [570, 321] width 98 height 21
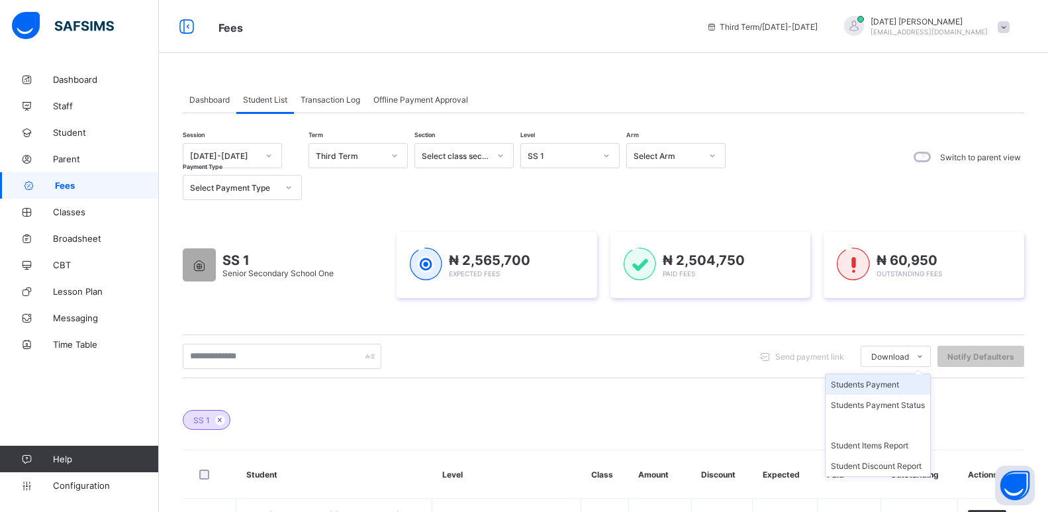
click at [887, 386] on li "Students Payment" at bounding box center [877, 384] width 105 height 21
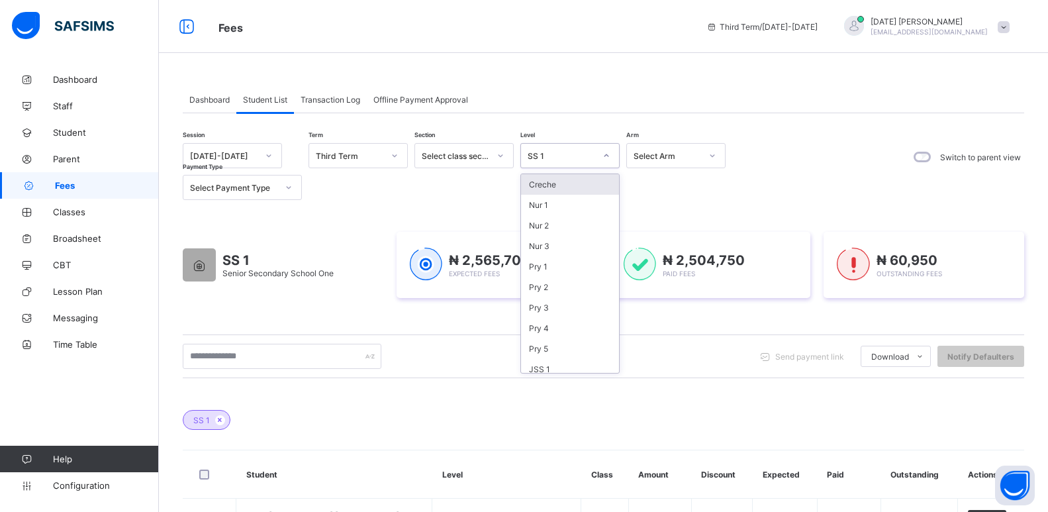
click at [582, 148] on div "SS 1" at bounding box center [557, 155] width 73 height 19
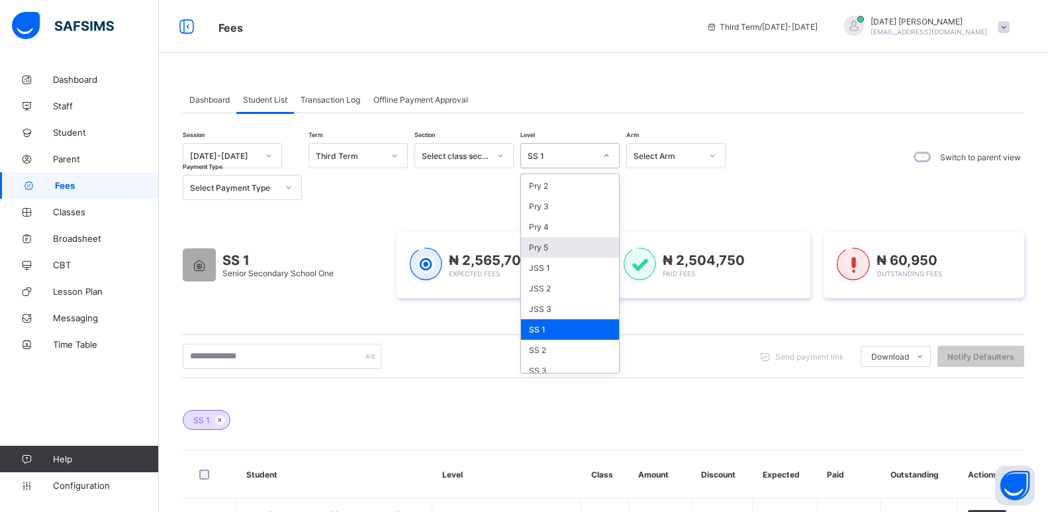
scroll to position [109, 0]
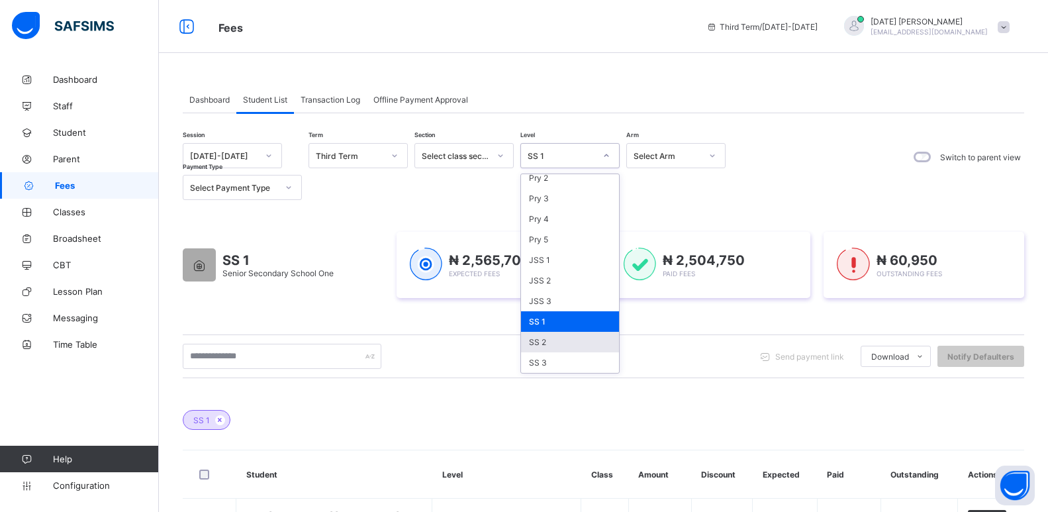
click at [553, 339] on div "SS 2" at bounding box center [570, 342] width 98 height 21
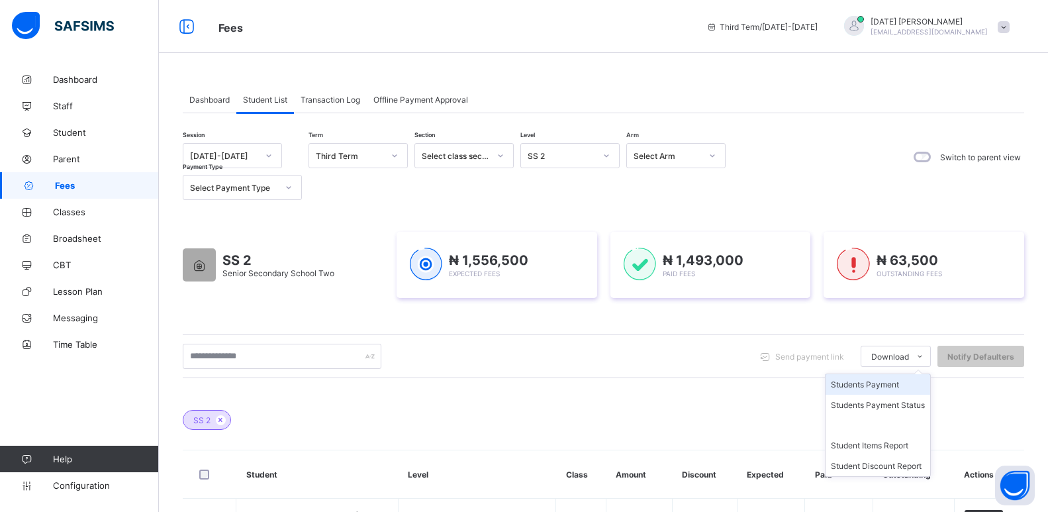
click at [876, 383] on li "Students Payment" at bounding box center [877, 384] width 105 height 21
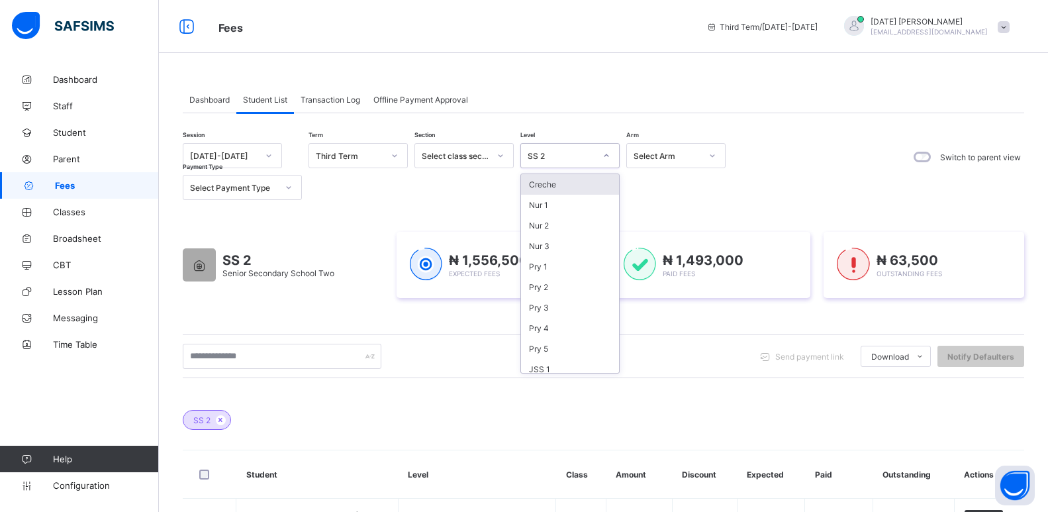
click at [566, 160] on div "SS 2" at bounding box center [562, 156] width 68 height 10
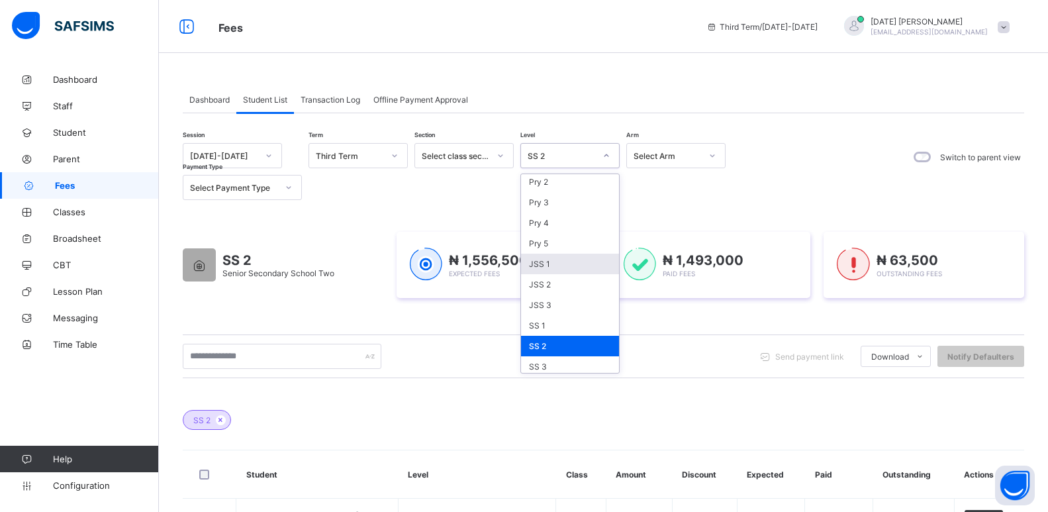
scroll to position [109, 0]
click at [561, 359] on div "SS 3" at bounding box center [570, 362] width 98 height 21
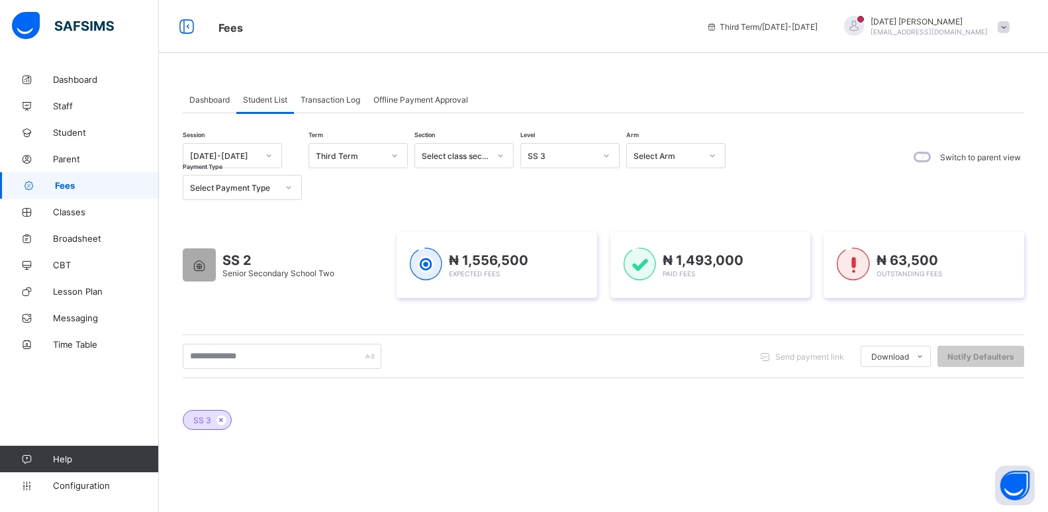
click at [729, 341] on div "Send payment link Download Students Payment Students Payment Status Student Ite…" at bounding box center [603, 356] width 841 height 44
click at [574, 162] on div "SS 3" at bounding box center [557, 155] width 73 height 19
click at [568, 211] on div "Nur 1" at bounding box center [570, 205] width 98 height 21
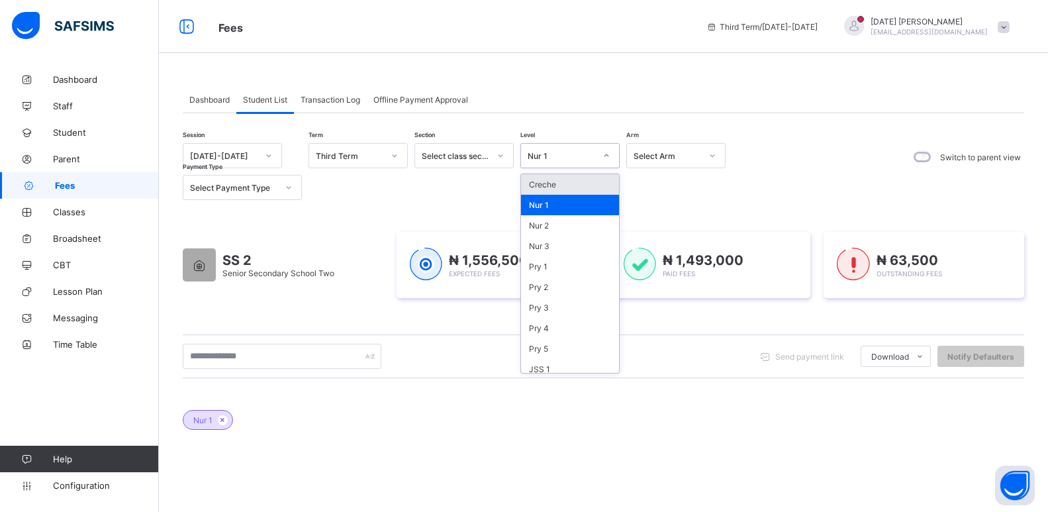
click at [561, 154] on div "Nur 1" at bounding box center [562, 156] width 68 height 10
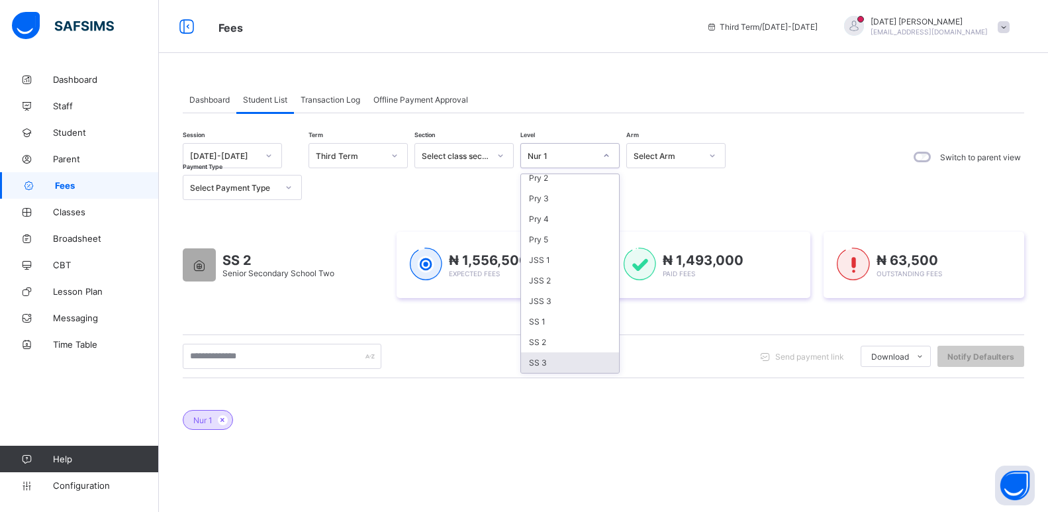
click at [559, 359] on div "SS 3" at bounding box center [570, 362] width 98 height 21
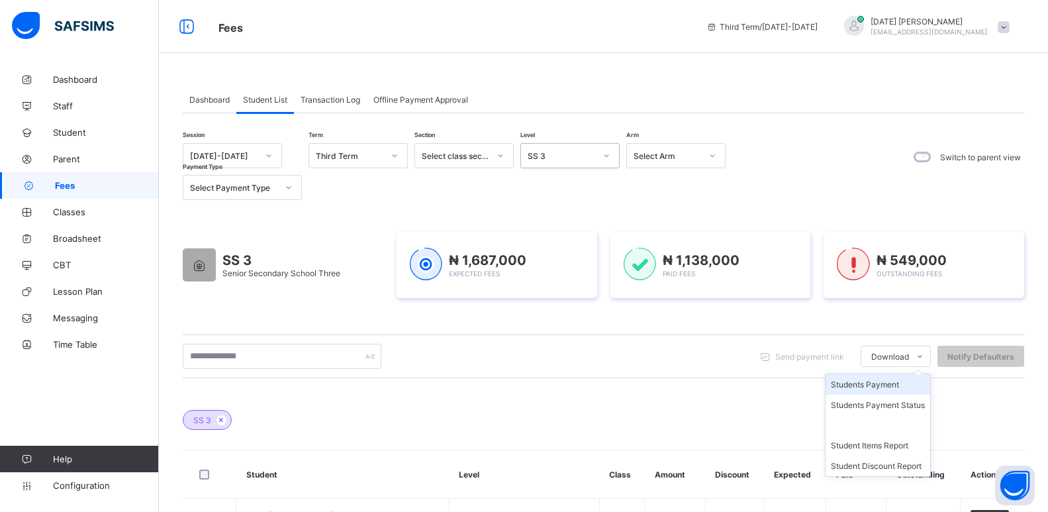
click at [881, 384] on li "Students Payment" at bounding box center [877, 384] width 105 height 21
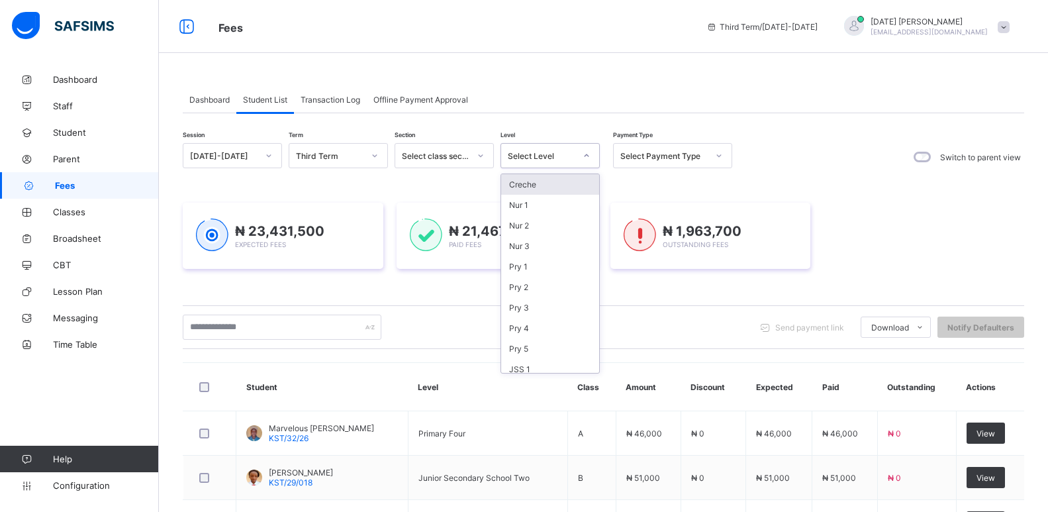
click at [525, 160] on div "Select Level" at bounding box center [542, 156] width 68 height 10
click at [524, 367] on div "JSS 1" at bounding box center [550, 369] width 98 height 21
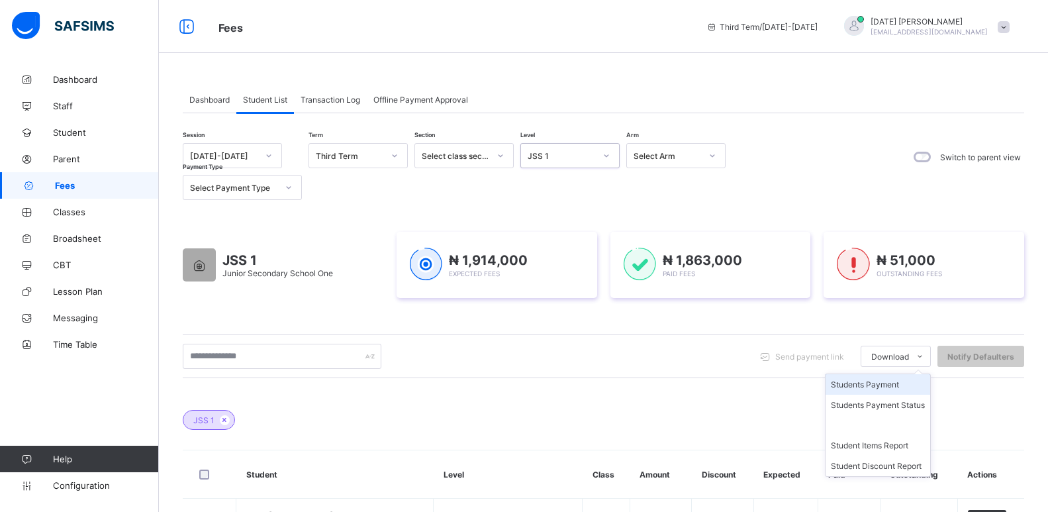
click at [887, 387] on li "Students Payment" at bounding box center [877, 384] width 105 height 21
